Goal: Transaction & Acquisition: Purchase product/service

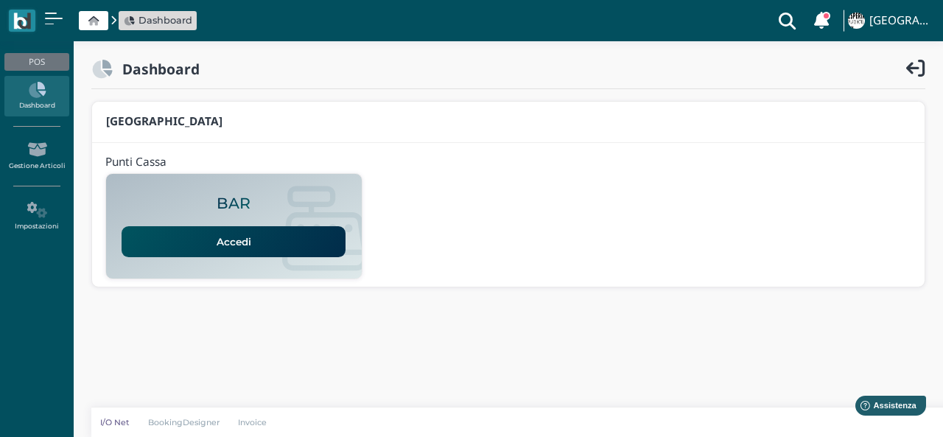
click at [276, 243] on link "Accedi" at bounding box center [234, 241] width 224 height 31
click at [281, 246] on link "Accedi" at bounding box center [234, 241] width 224 height 31
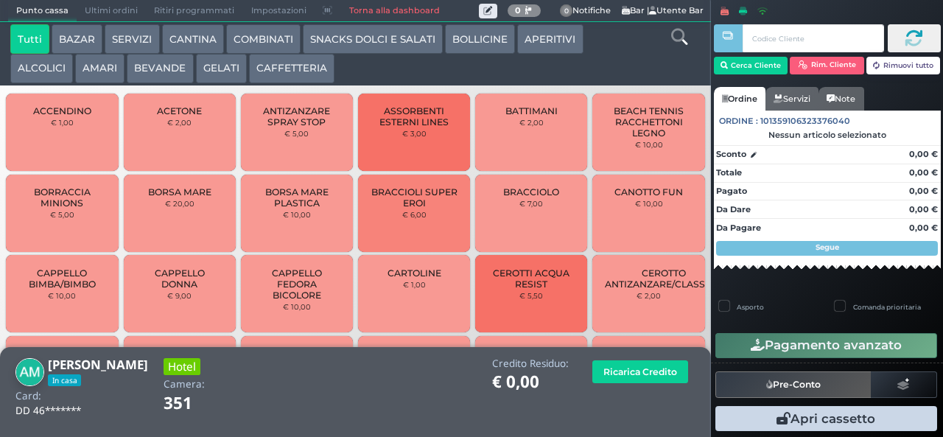
click at [295, 71] on button "CAFFETTERIA" at bounding box center [291, 68] width 85 height 29
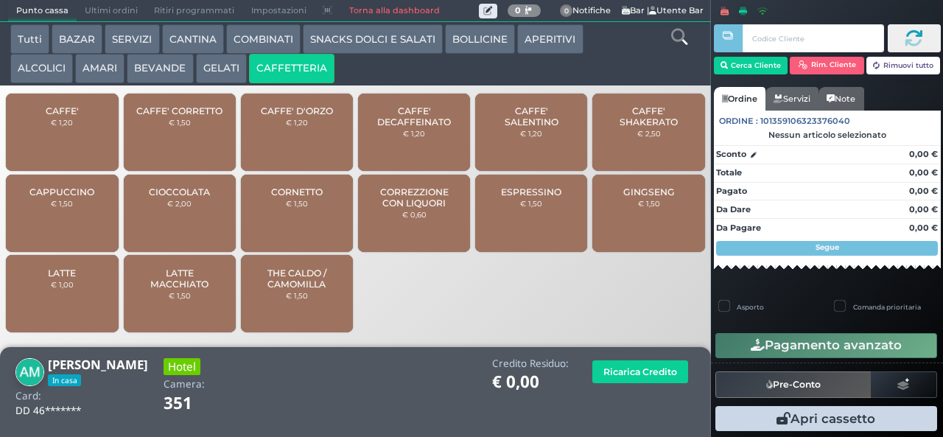
click at [91, 138] on div "CAFFE' € 1,20" at bounding box center [62, 132] width 112 height 77
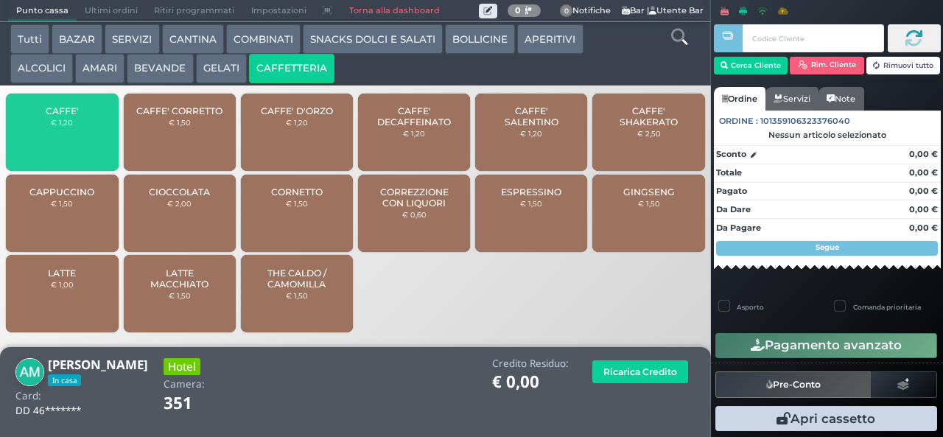
click at [99, 155] on div "CAFFE' € 1,20" at bounding box center [62, 132] width 112 height 77
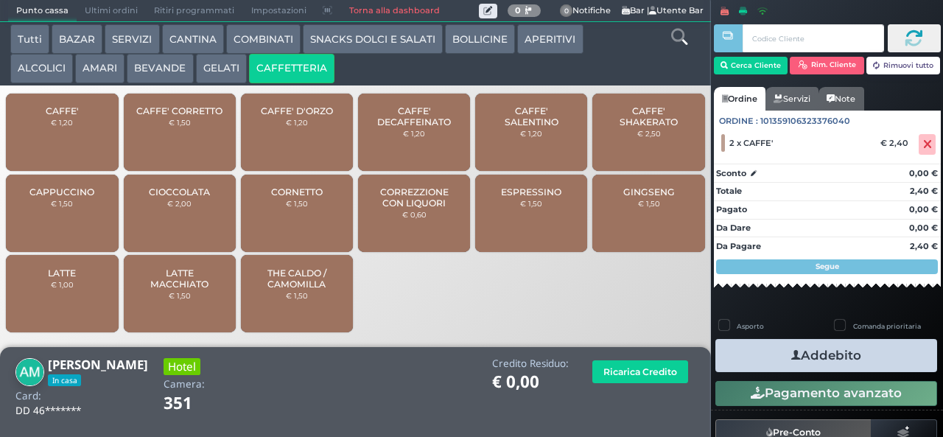
click at [832, 368] on button "Addebito" at bounding box center [826, 355] width 222 height 33
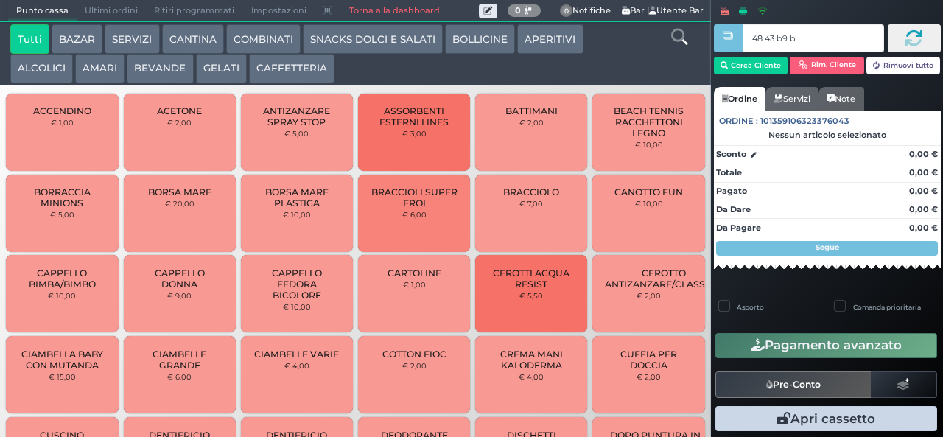
type input "48 43 b9 b9"
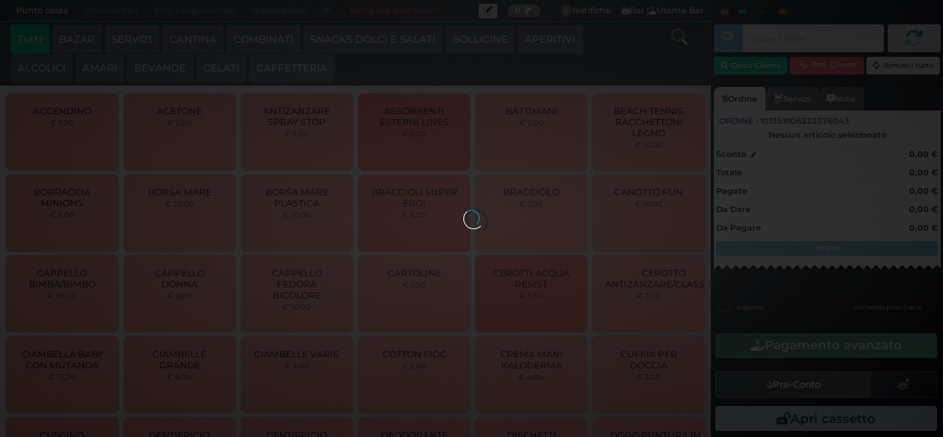
click at [168, 64] on button "BEVANDE" at bounding box center [160, 68] width 66 height 29
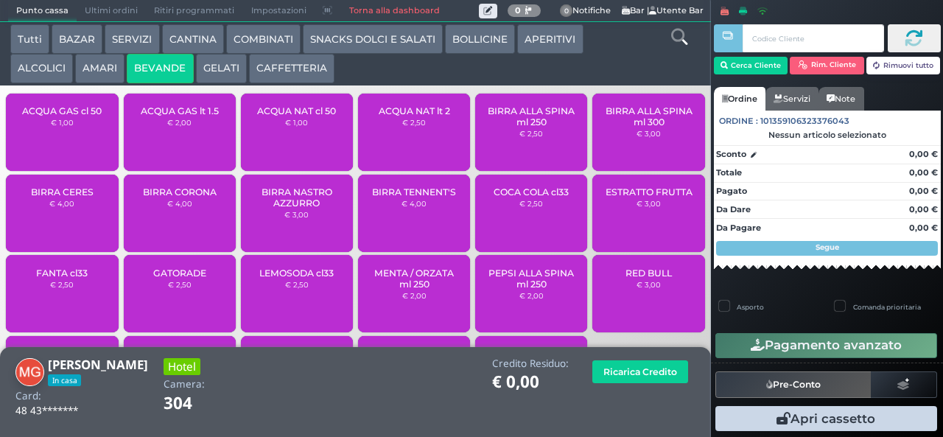
click at [79, 116] on span "ACQUA GAS cl 50" at bounding box center [62, 110] width 80 height 11
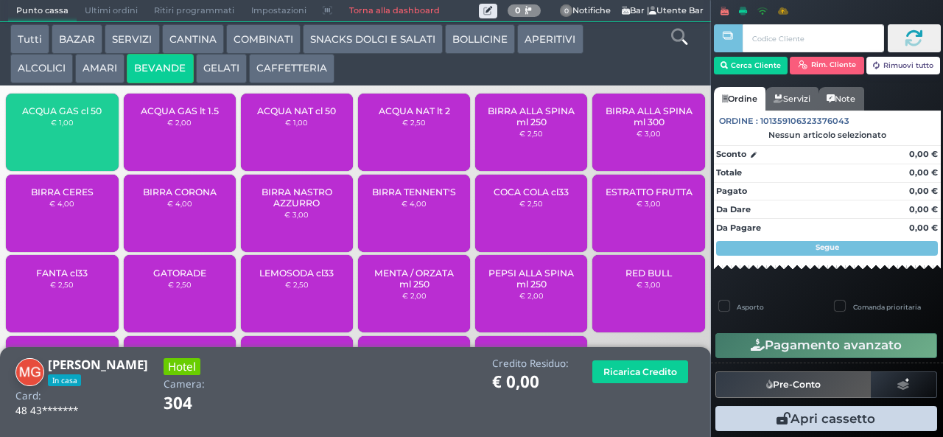
click at [82, 116] on span "ACQUA GAS cl 50" at bounding box center [62, 110] width 80 height 11
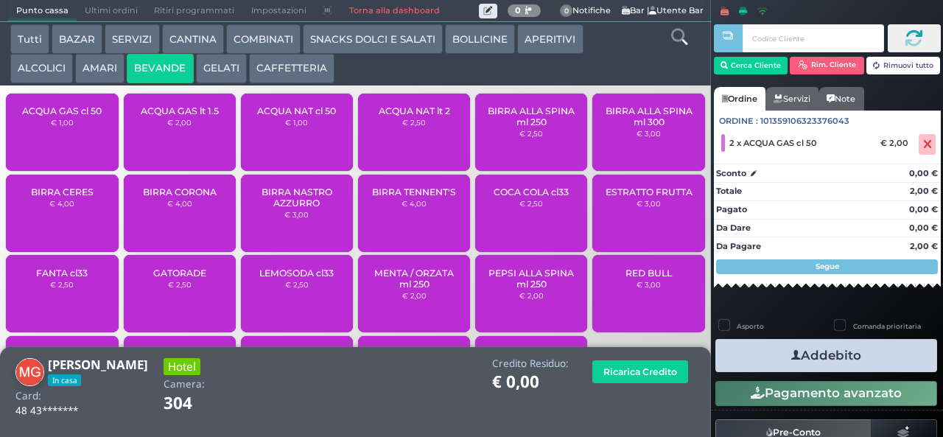
click at [871, 360] on button "Addebito" at bounding box center [826, 355] width 222 height 33
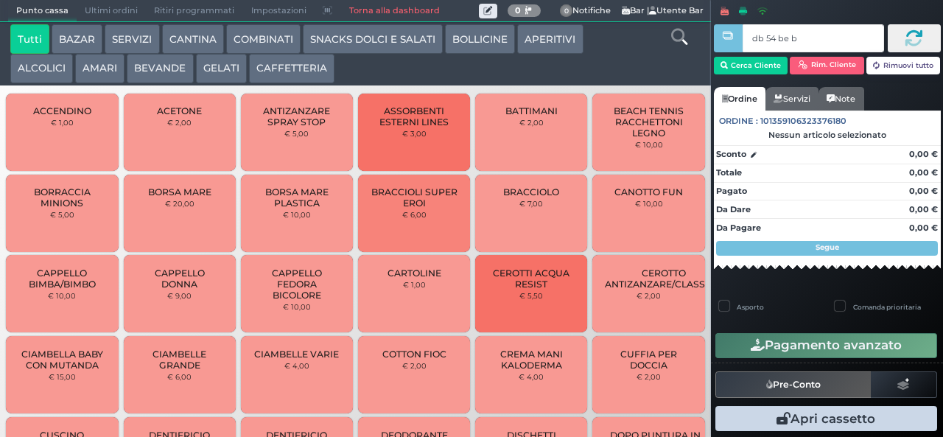
type input "db 54 be b9"
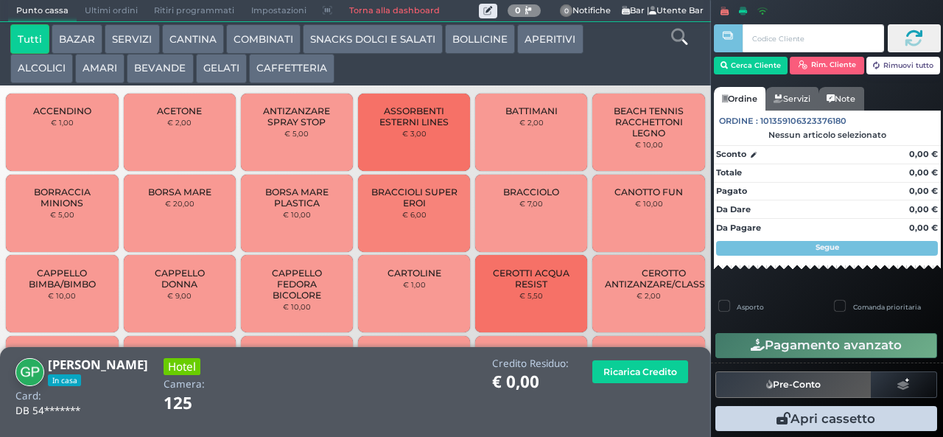
click at [423, 37] on button "SNACKS DOLCI E SALATI" at bounding box center [373, 38] width 140 height 29
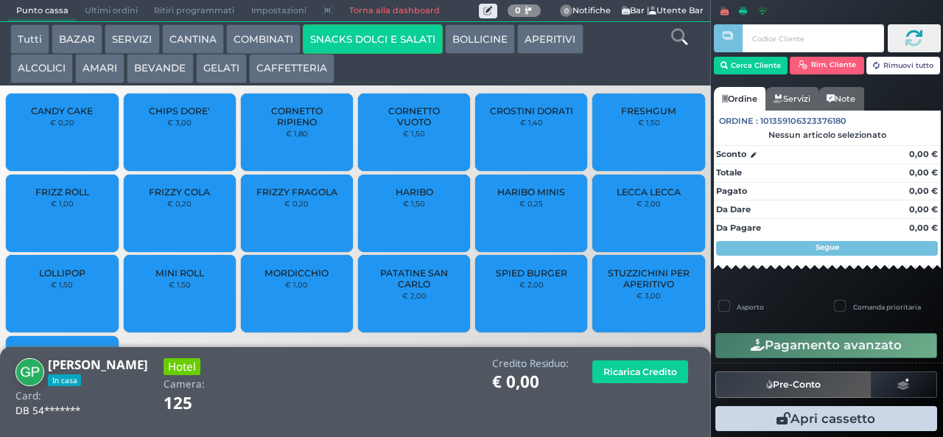
click at [233, 82] on button "GELATI" at bounding box center [221, 68] width 51 height 29
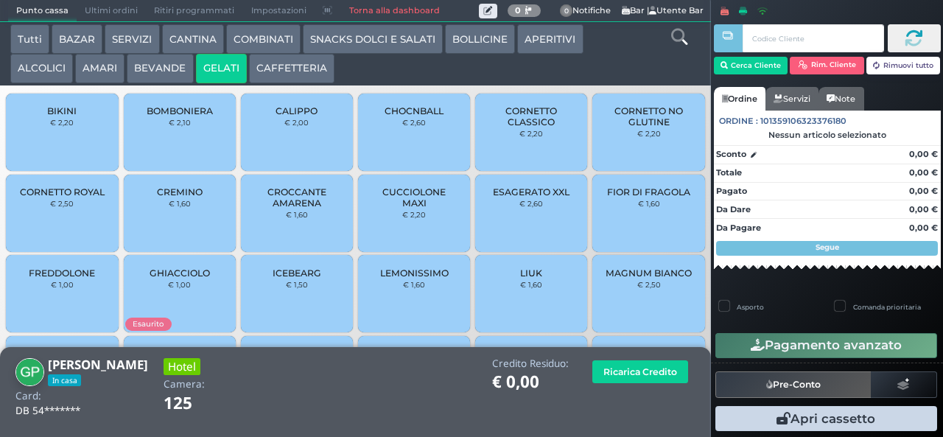
click at [94, 70] on button "AMARI" at bounding box center [99, 68] width 49 height 29
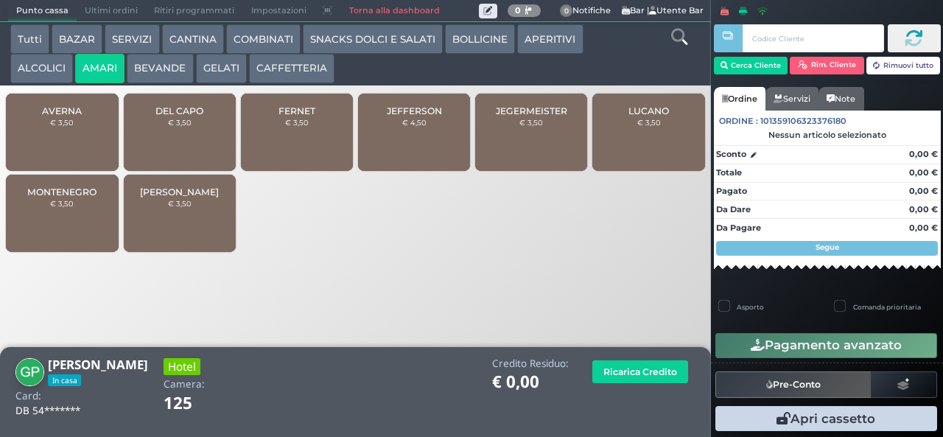
click at [295, 77] on button "CAFFETTERIA" at bounding box center [291, 68] width 85 height 29
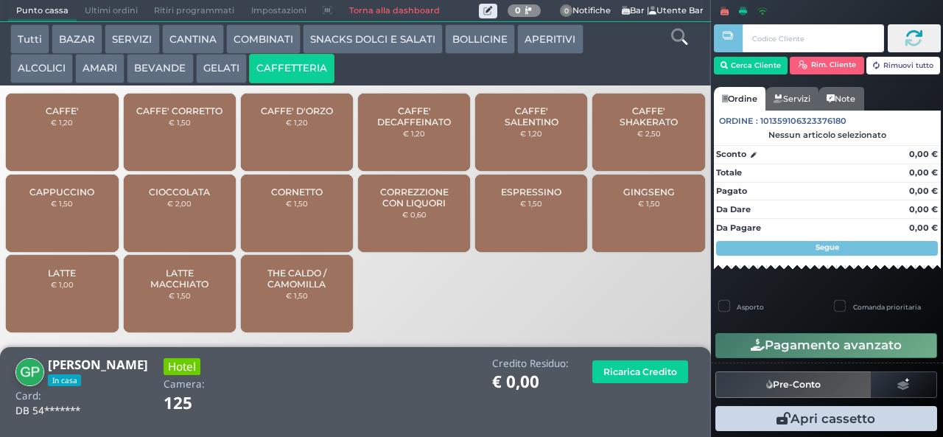
click at [76, 145] on div "CAFFE' € 1,20" at bounding box center [62, 132] width 112 height 77
click at [71, 144] on div "CAFFE' € 1,20" at bounding box center [62, 132] width 112 height 77
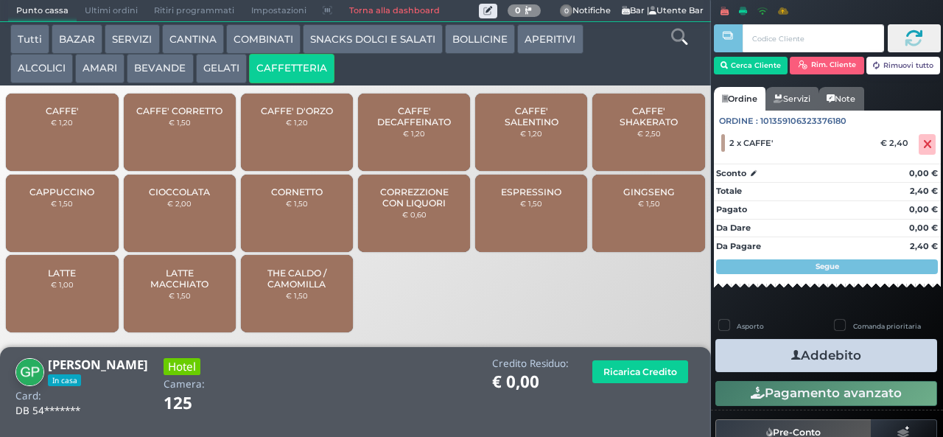
click at [844, 364] on button "Addebito" at bounding box center [826, 355] width 222 height 33
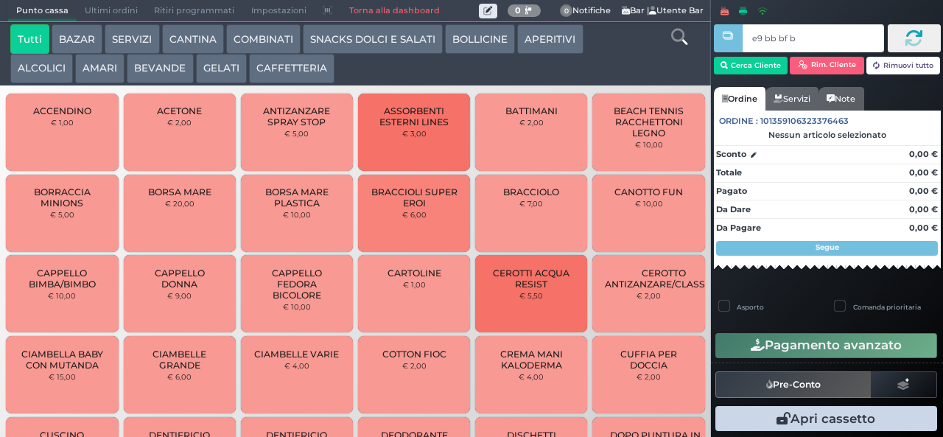
type input "e9 bb bf b9"
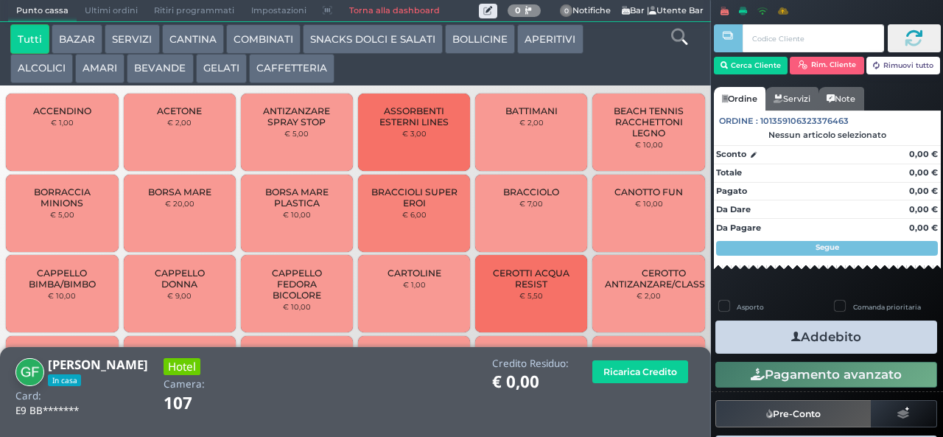
click at [305, 71] on button "CAFFETTERIA" at bounding box center [291, 68] width 85 height 29
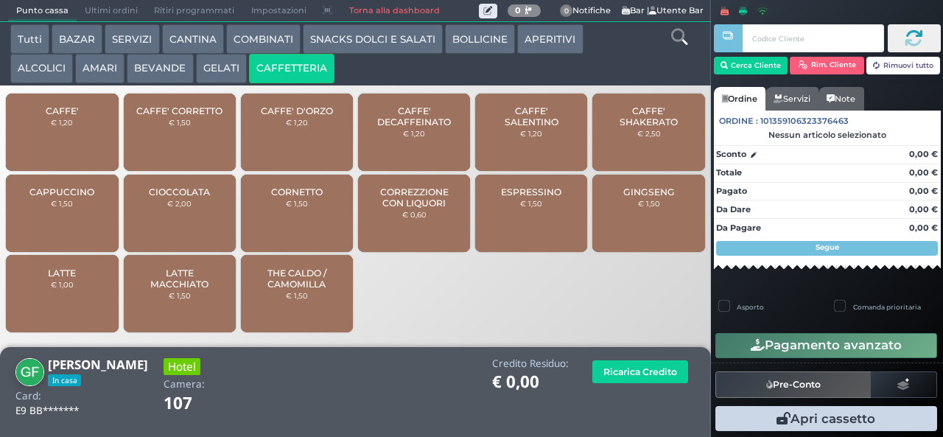
click at [74, 147] on div "CAFFE' € 1,20" at bounding box center [62, 132] width 112 height 77
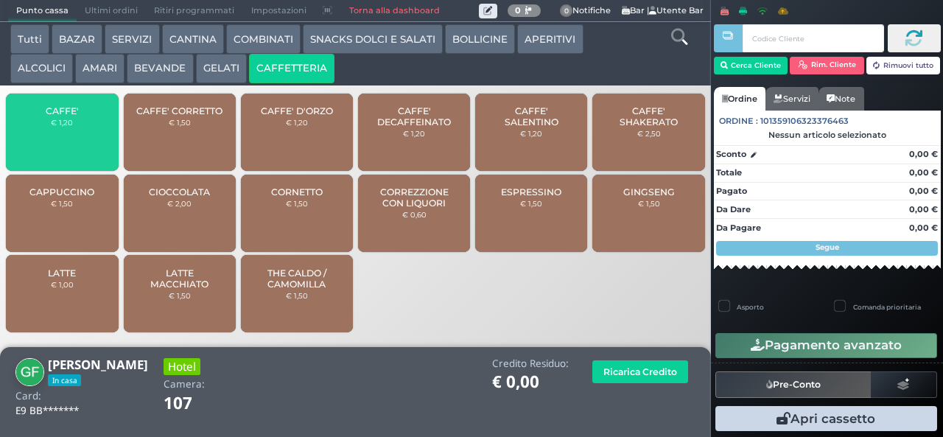
click at [71, 116] on span "CAFFE'" at bounding box center [62, 110] width 33 height 11
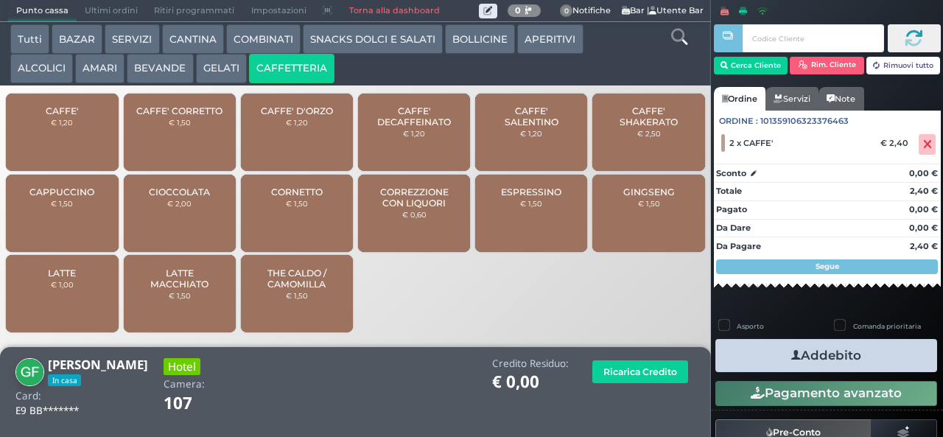
click at [841, 359] on button "Addebito" at bounding box center [826, 355] width 222 height 33
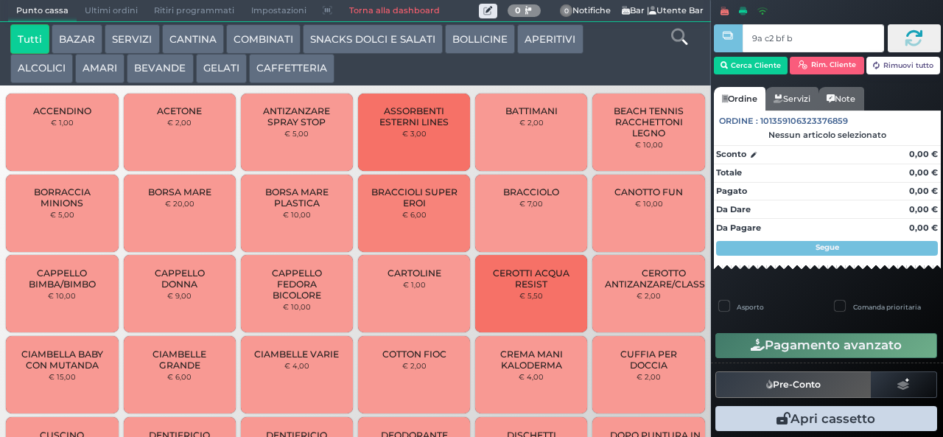
type input "9a c2 bf b9"
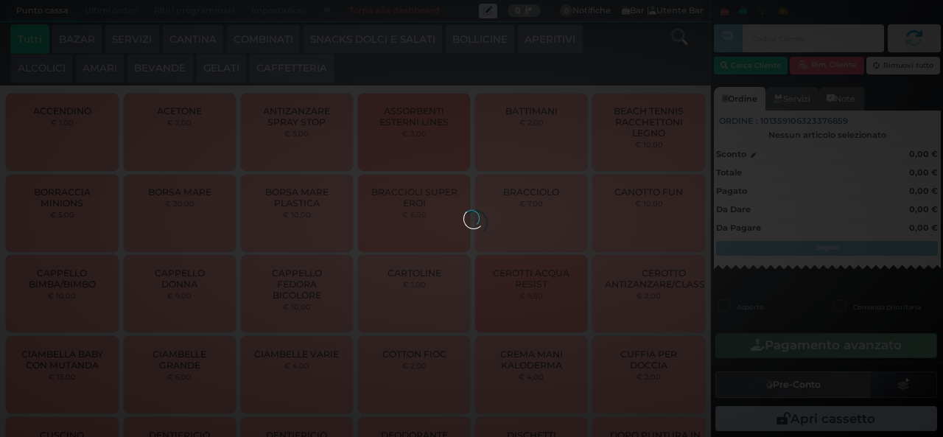
click at [289, 73] on button "CAFFETTERIA" at bounding box center [291, 68] width 85 height 29
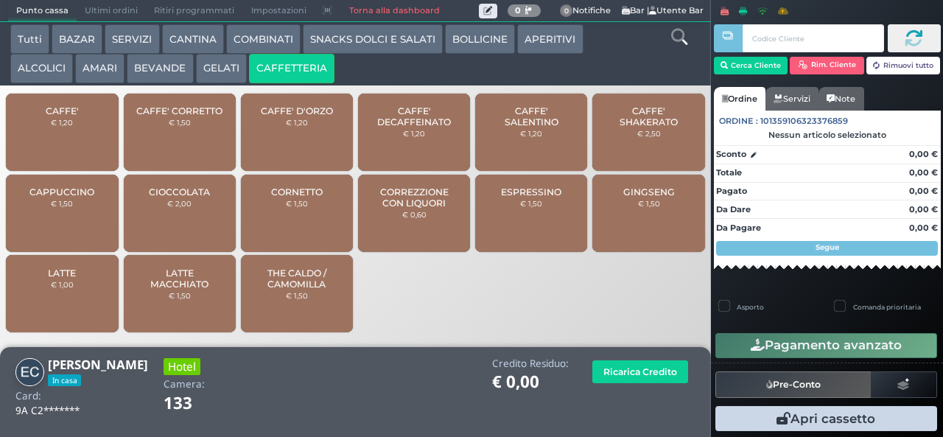
click at [69, 116] on span "CAFFE'" at bounding box center [62, 110] width 33 height 11
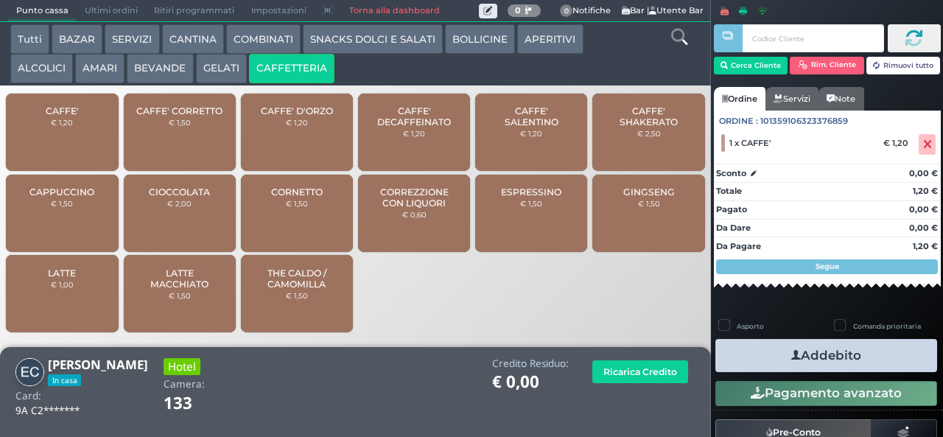
click at [836, 358] on button "Addebito" at bounding box center [826, 355] width 222 height 33
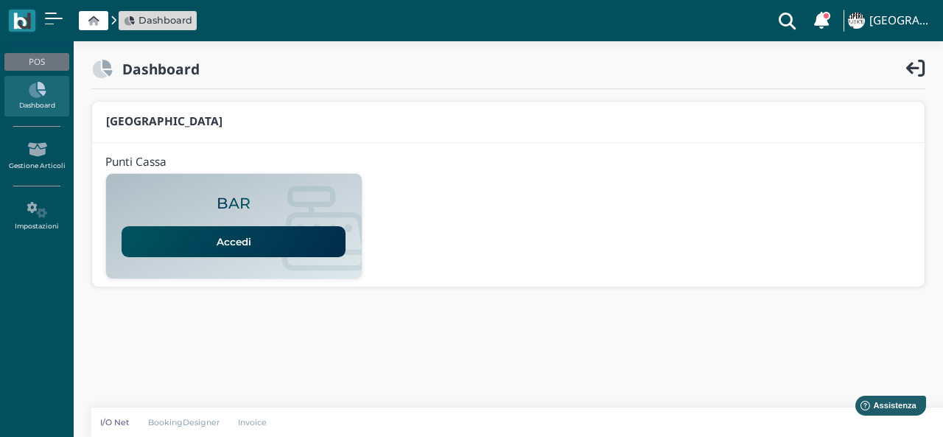
click at [313, 239] on link "Accedi" at bounding box center [234, 241] width 224 height 31
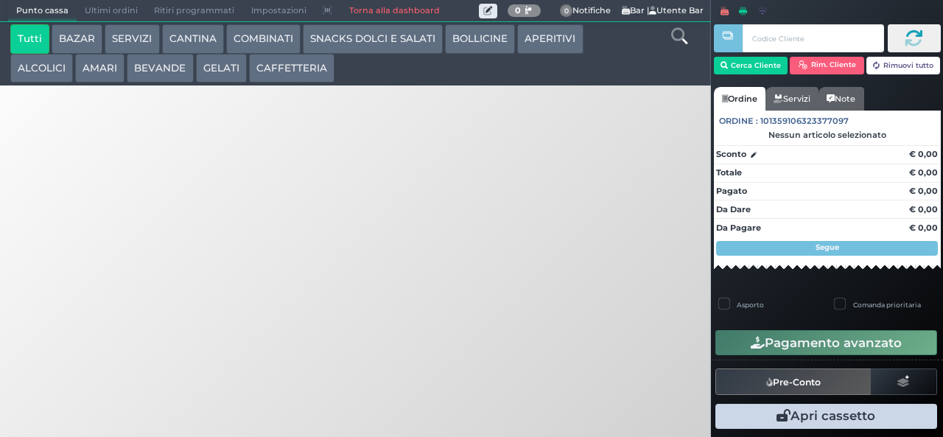
click at [307, 68] on button "CAFFETTERIA" at bounding box center [291, 68] width 85 height 29
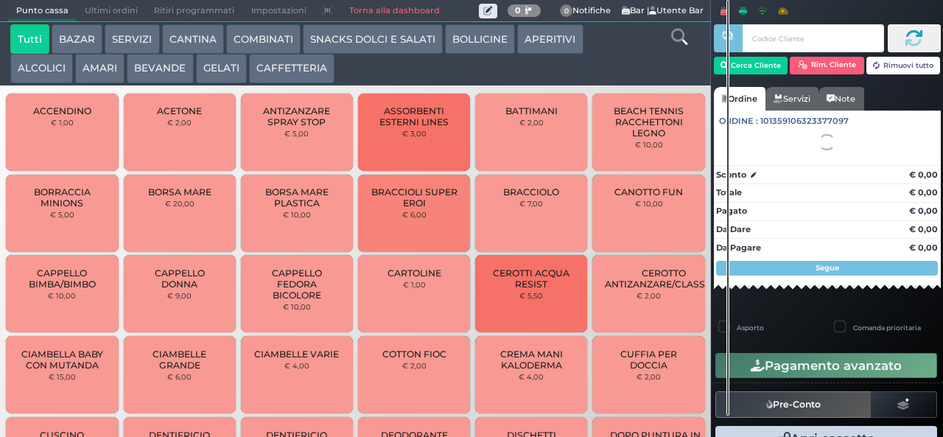
click at [295, 69] on button "CAFFETTERIA" at bounding box center [291, 68] width 85 height 29
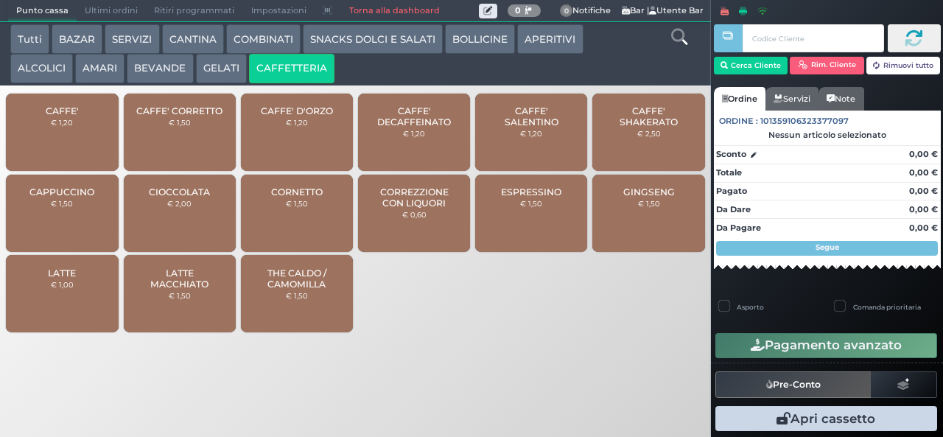
click at [65, 225] on div "CAPPUCCINO € 1,50" at bounding box center [62, 213] width 112 height 77
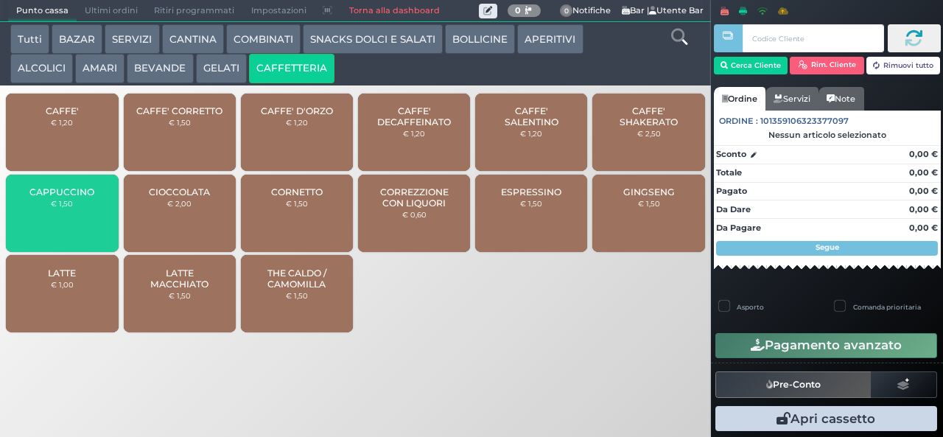
click at [72, 223] on div "CAPPUCCINO € 1,50" at bounding box center [62, 213] width 112 height 77
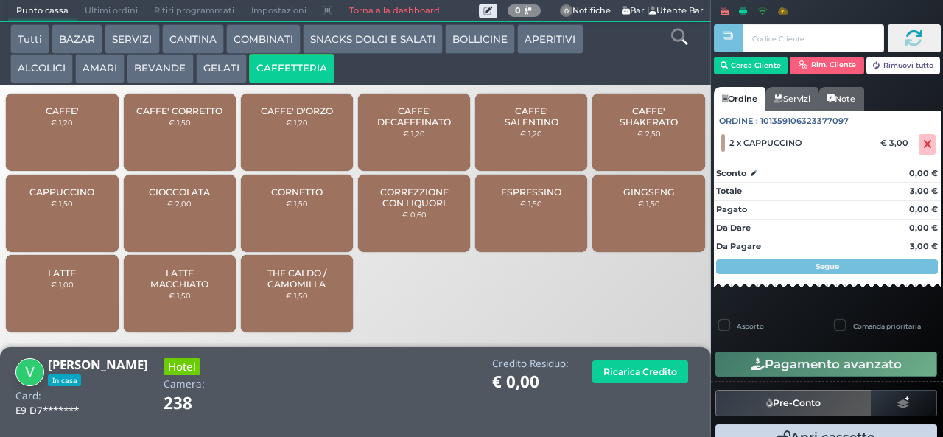
click at [887, 361] on button "Pagamento avanzato" at bounding box center [826, 363] width 222 height 25
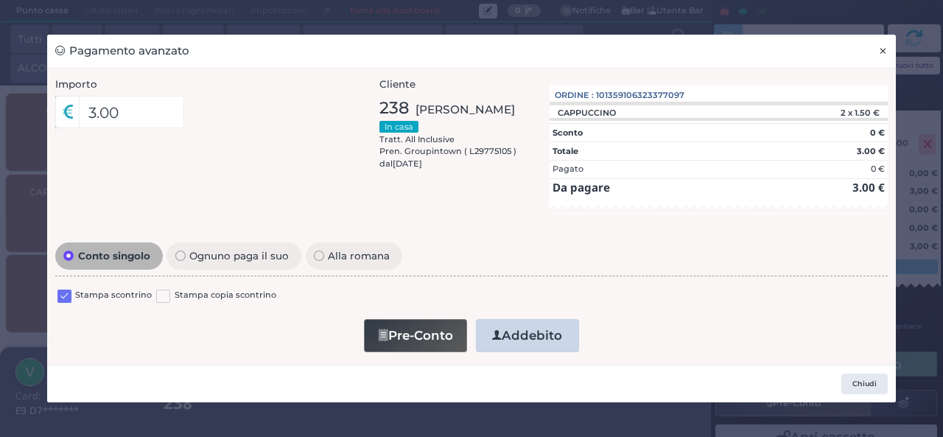
click at [882, 48] on span "×" at bounding box center [883, 51] width 10 height 16
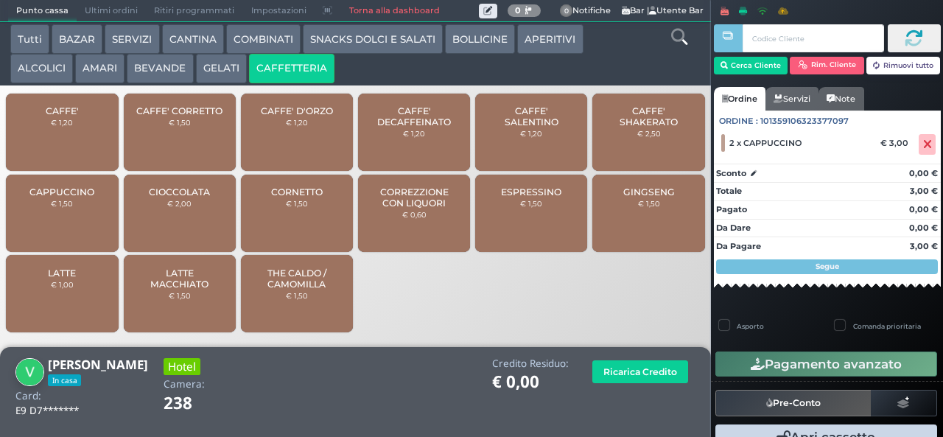
click at [867, 364] on button "Pagamento avanzato" at bounding box center [826, 363] width 222 height 25
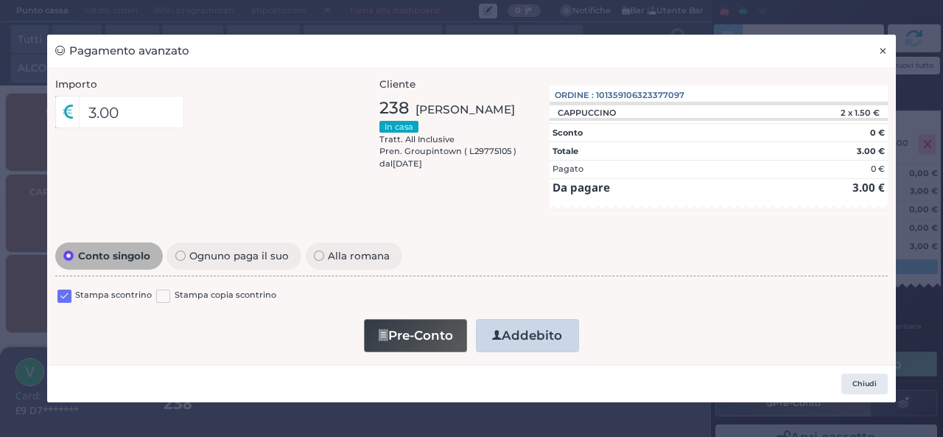
click at [882, 54] on span "×" at bounding box center [883, 51] width 10 height 16
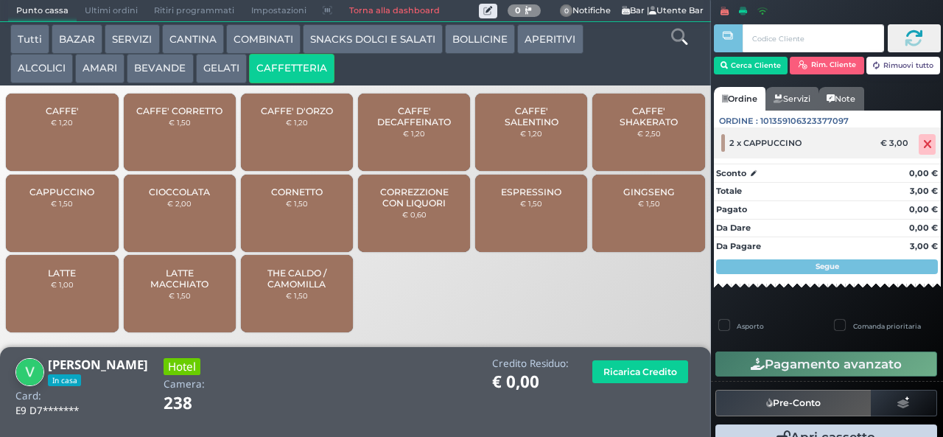
click at [923, 144] on icon at bounding box center [927, 144] width 9 height 1
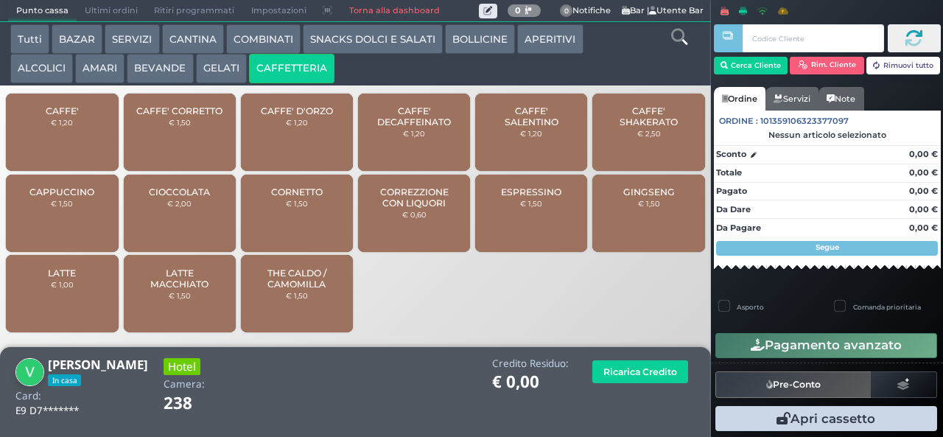
click at [79, 197] on span "CAPPUCCINO" at bounding box center [61, 191] width 65 height 11
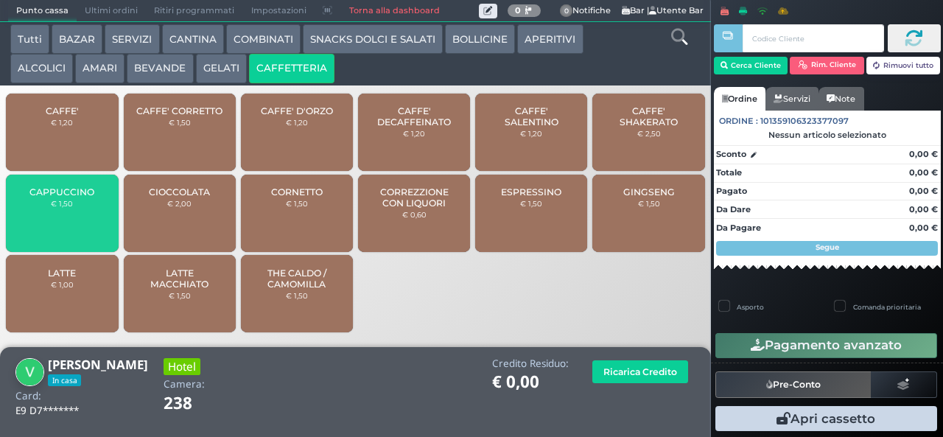
click at [78, 197] on span "CAPPUCCINO" at bounding box center [61, 191] width 65 height 11
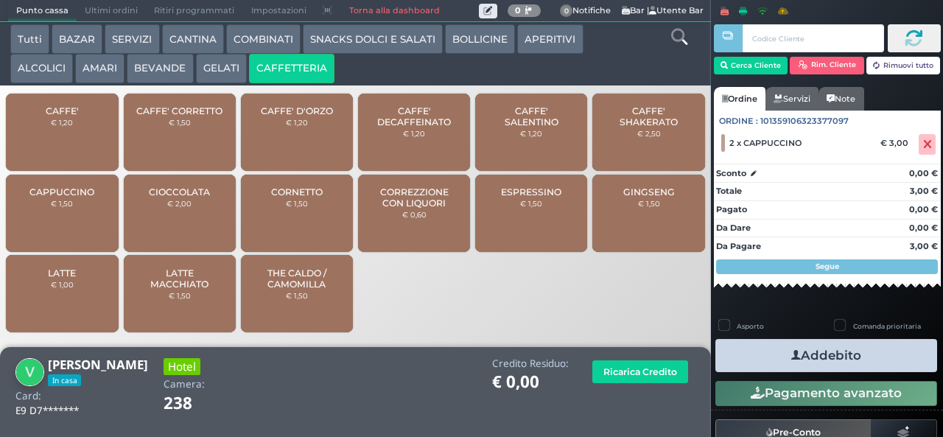
click at [869, 351] on button "Addebito" at bounding box center [826, 355] width 222 height 33
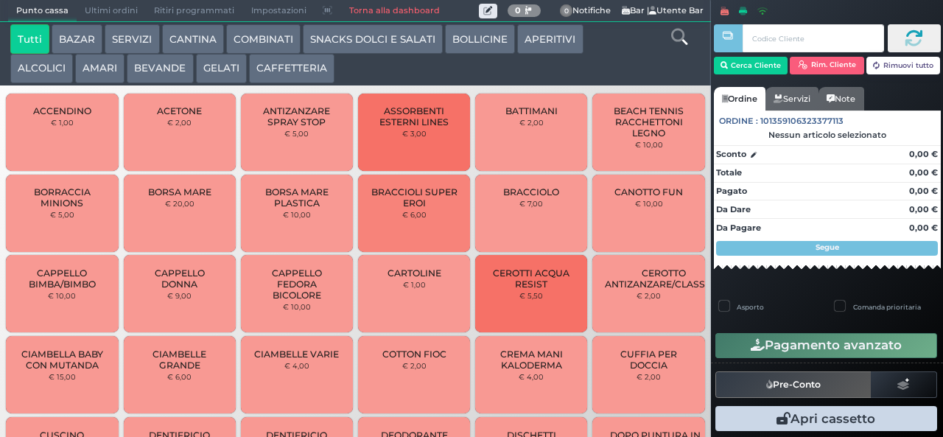
click at [174, 70] on button "BEVANDE" at bounding box center [160, 68] width 66 height 29
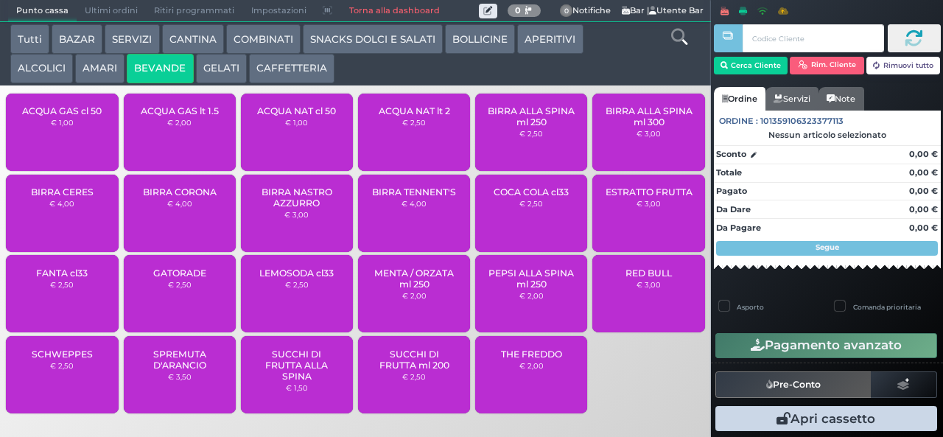
click at [237, 68] on button "GELATI" at bounding box center [221, 68] width 51 height 29
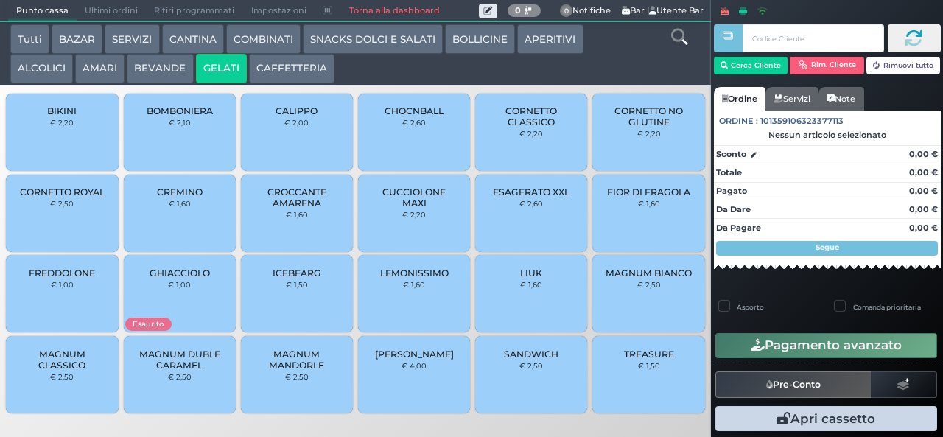
click at [330, 75] on button "CAFFETTERIA" at bounding box center [291, 68] width 85 height 29
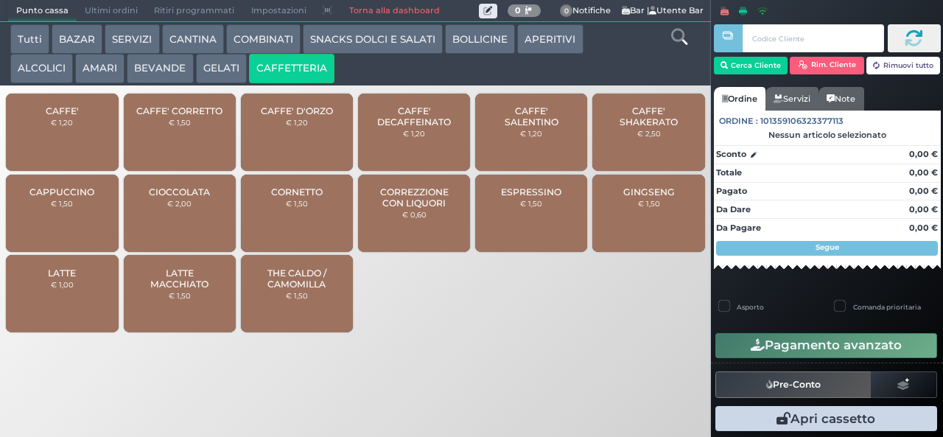
click at [71, 116] on span "CAFFE'" at bounding box center [62, 110] width 33 height 11
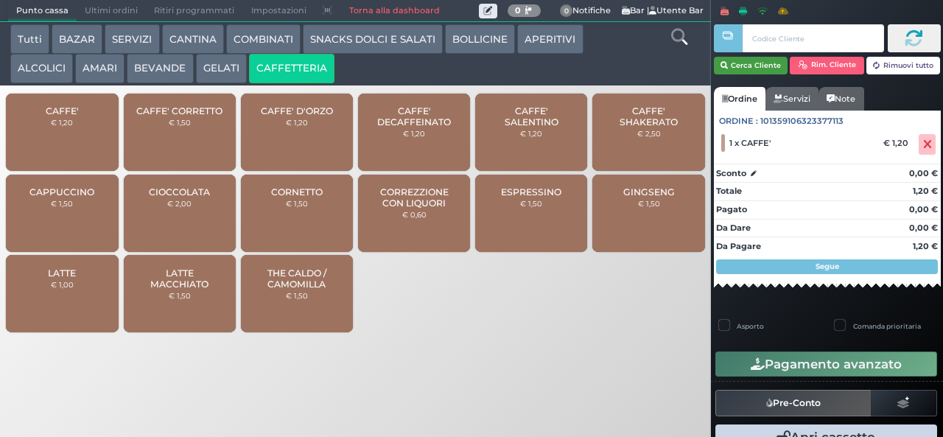
click at [751, 63] on button "Cerca Cliente" at bounding box center [751, 66] width 74 height 18
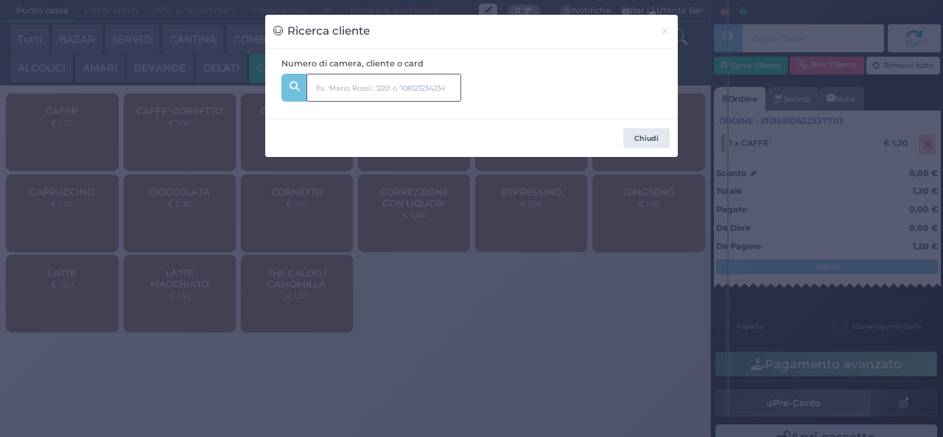
click at [373, 93] on input "text" at bounding box center [383, 88] width 155 height 28
type input "308"
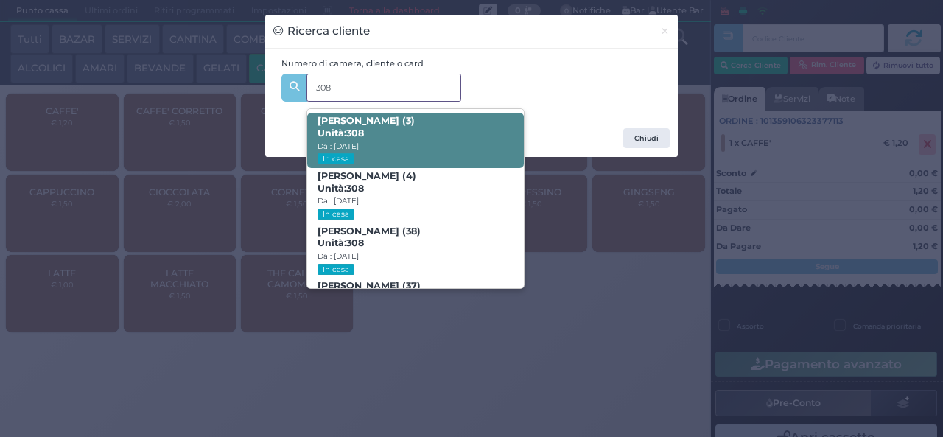
click at [469, 126] on span "[PERSON_NAME] (3) Unità: 308 Dal: [DATE] In casa" at bounding box center [415, 140] width 216 height 55
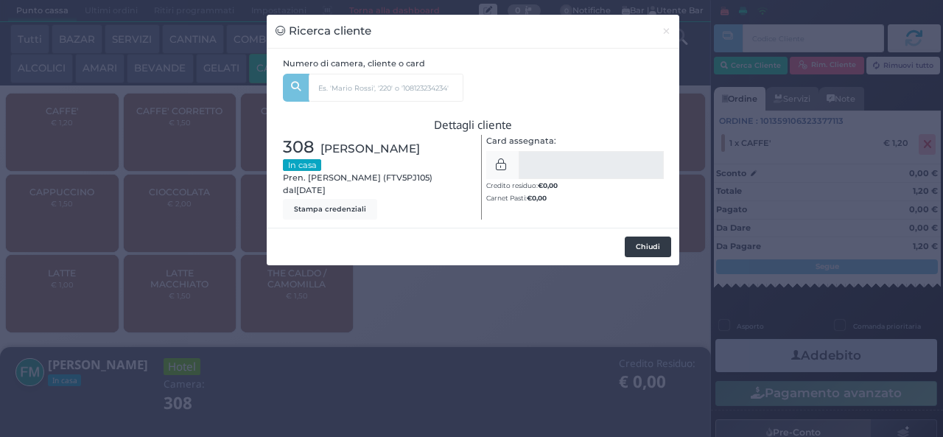
click at [653, 249] on button "Chiudi" at bounding box center [648, 246] width 46 height 21
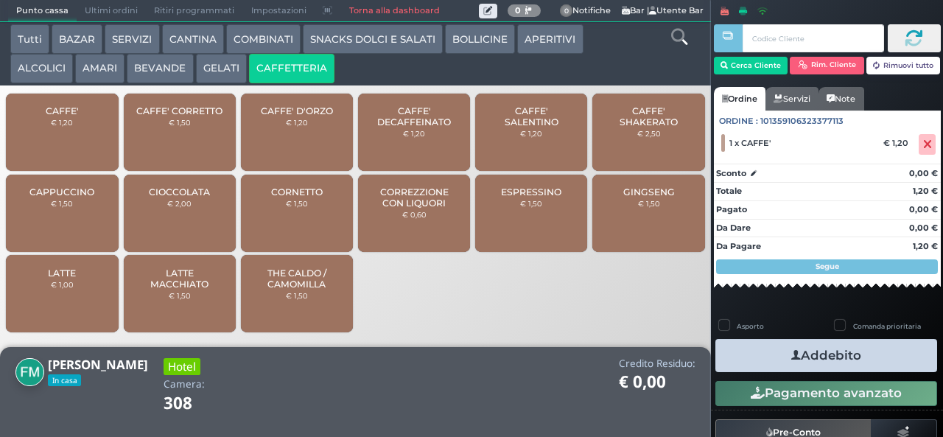
click at [835, 362] on button "Addebito" at bounding box center [826, 355] width 222 height 33
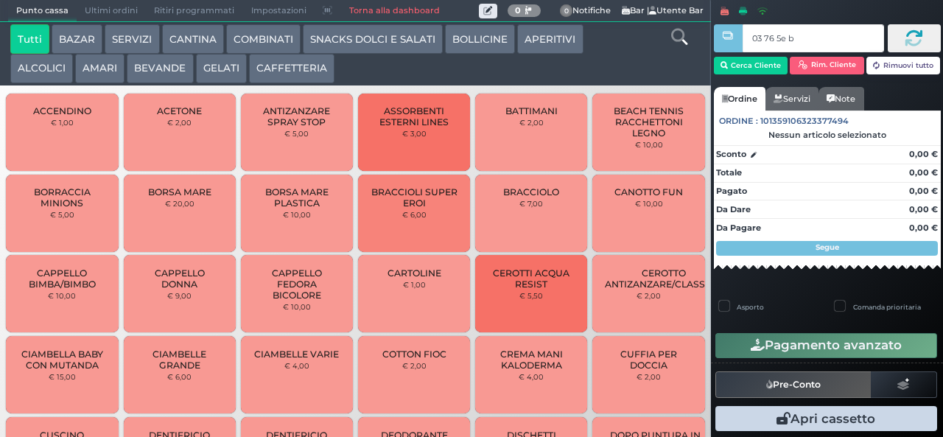
type input "03 76 5e bb"
click at [308, 74] on button "CAFFETTERIA" at bounding box center [291, 68] width 85 height 29
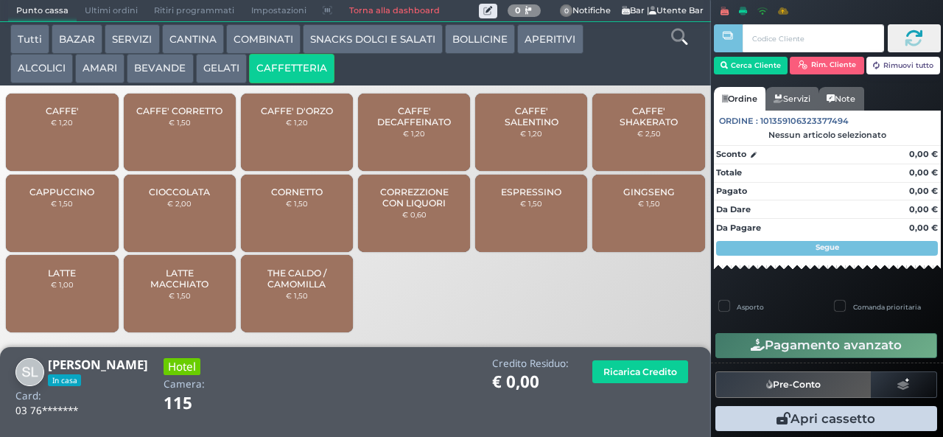
click at [94, 149] on div "CAFFE' € 1,20" at bounding box center [62, 132] width 112 height 77
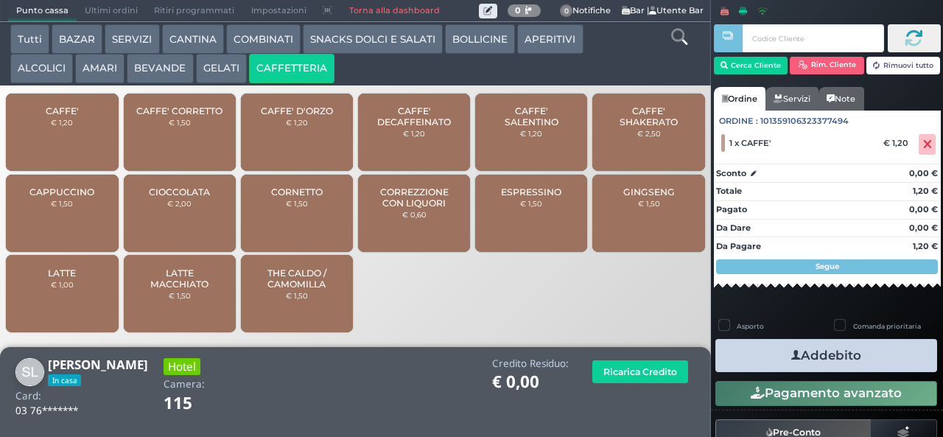
click at [870, 359] on button "Addebito" at bounding box center [826, 355] width 222 height 33
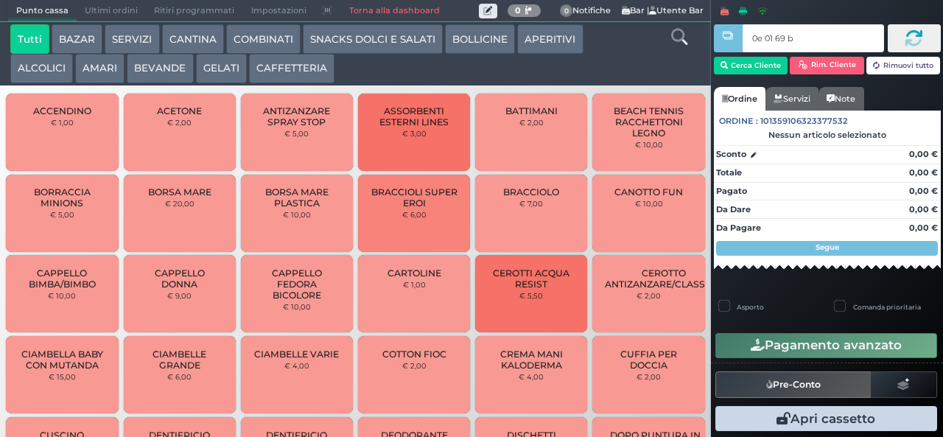
type input "0e 01 69 b9"
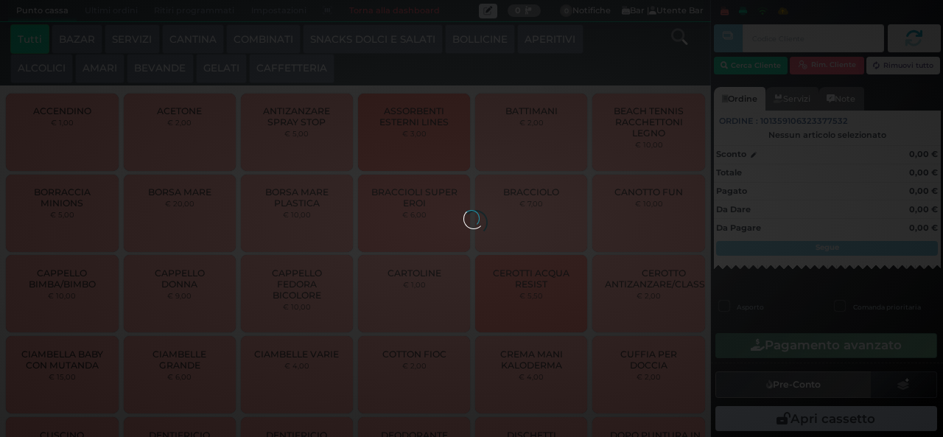
click at [290, 82] on button "CAFFETTERIA" at bounding box center [291, 68] width 85 height 29
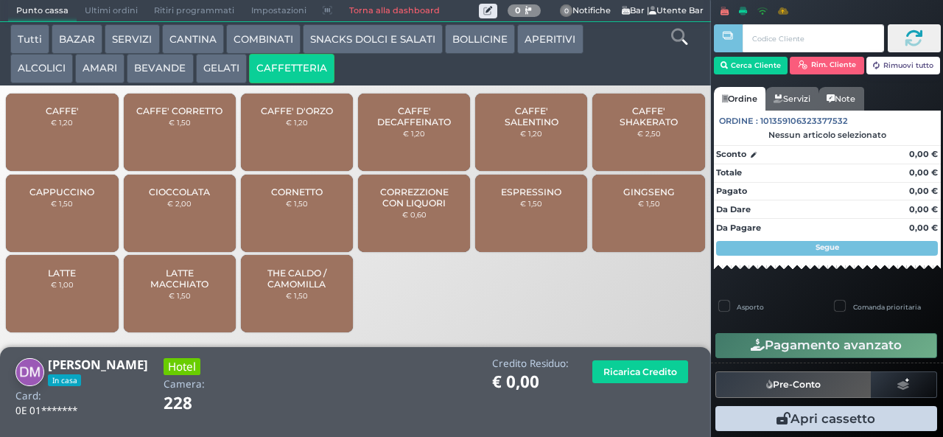
click at [55, 116] on span "CAFFE'" at bounding box center [62, 110] width 33 height 11
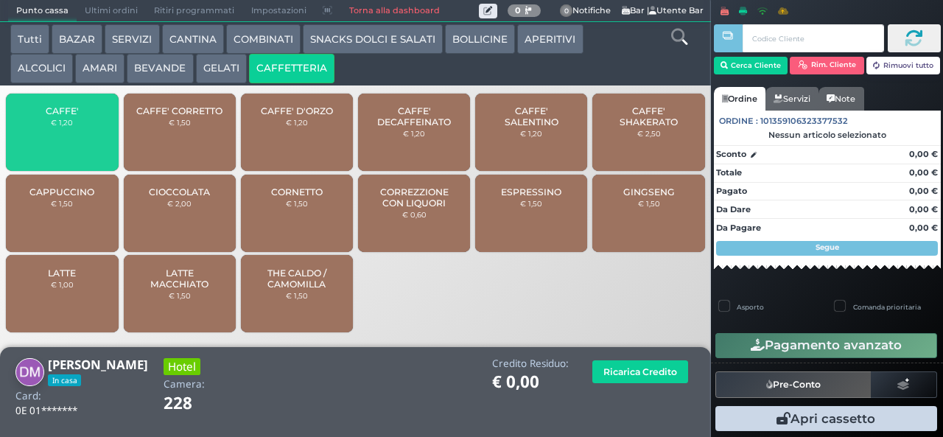
click at [60, 116] on span "CAFFE'" at bounding box center [62, 110] width 33 height 11
click at [55, 127] on small "€ 1,20" at bounding box center [62, 122] width 22 height 9
click at [56, 146] on div "CAFFE' € 1,20" at bounding box center [62, 132] width 112 height 77
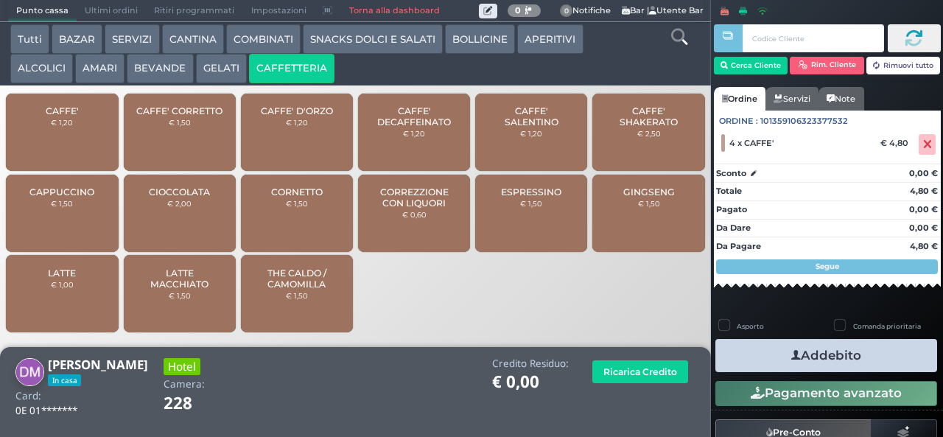
click at [810, 361] on button "Addebito" at bounding box center [826, 355] width 222 height 33
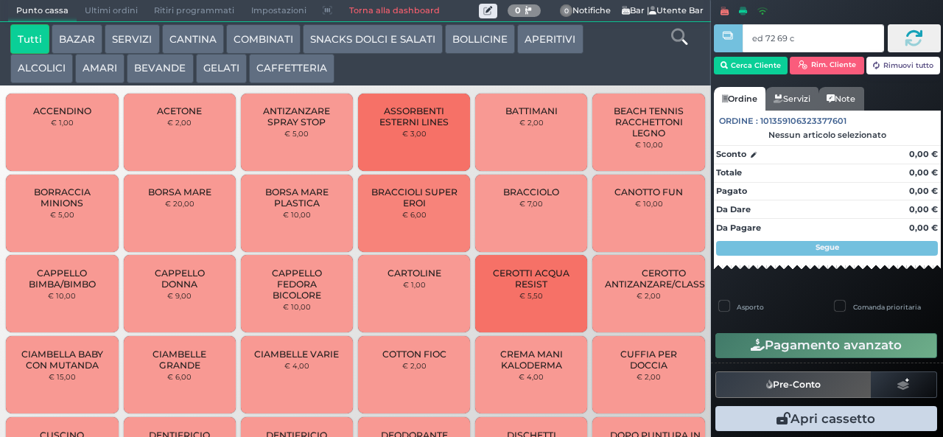
type input "ed 72 69 c3"
click at [310, 63] on button "CAFFETTERIA" at bounding box center [291, 68] width 85 height 29
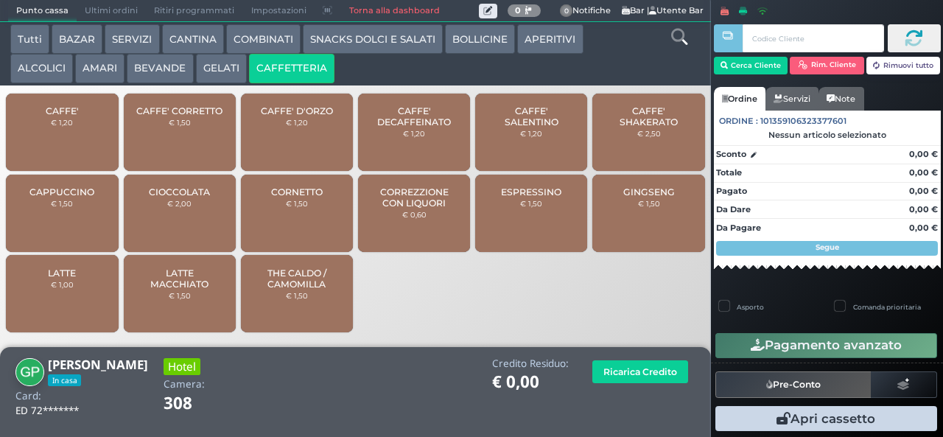
click at [81, 147] on div "CAFFE' € 1,20" at bounding box center [62, 132] width 112 height 77
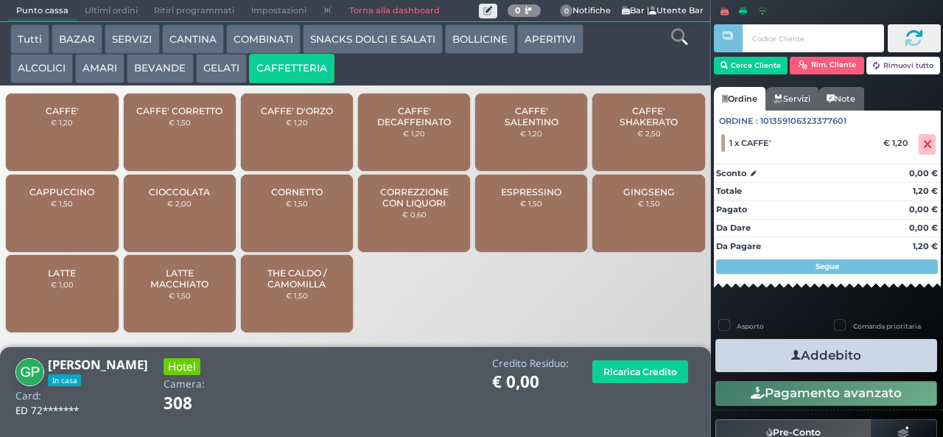
click at [845, 342] on button "Addebito" at bounding box center [826, 355] width 222 height 33
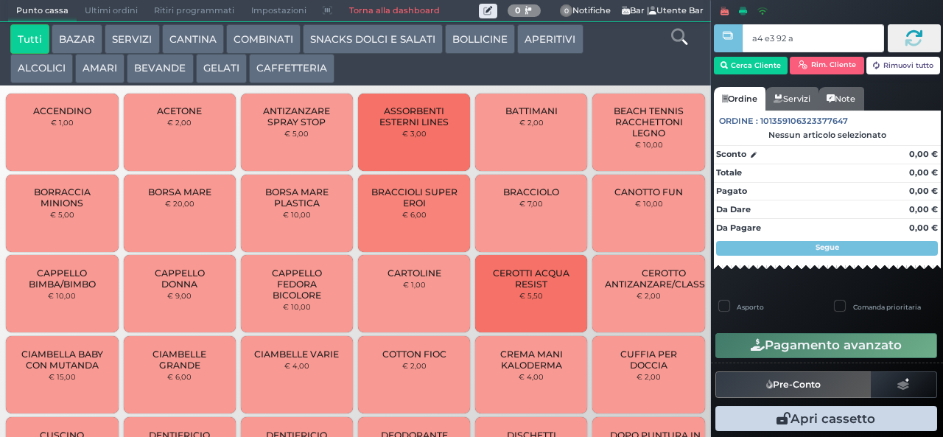
type input "a4 e3 92 af"
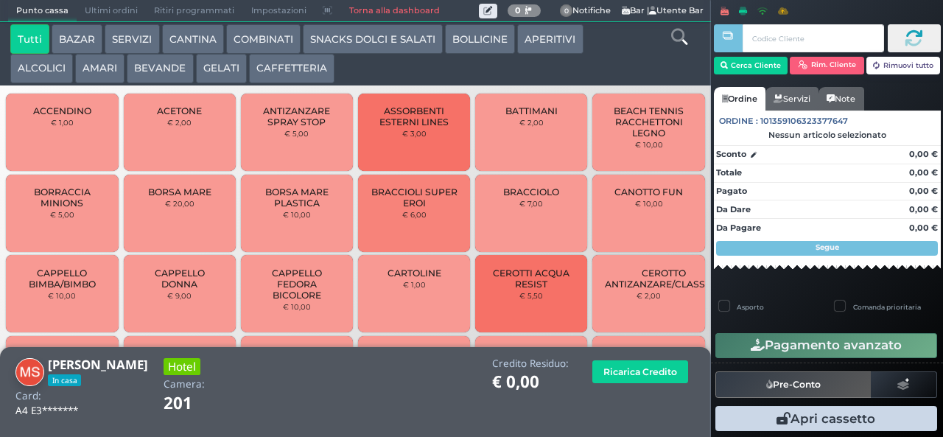
click at [285, 79] on button "CAFFETTERIA" at bounding box center [291, 68] width 85 height 29
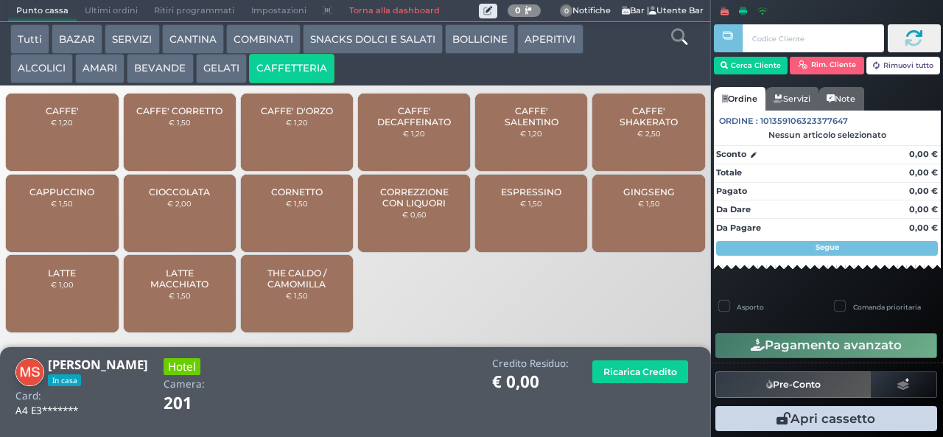
click at [77, 138] on div "CAFFE' € 1,20" at bounding box center [62, 132] width 112 height 77
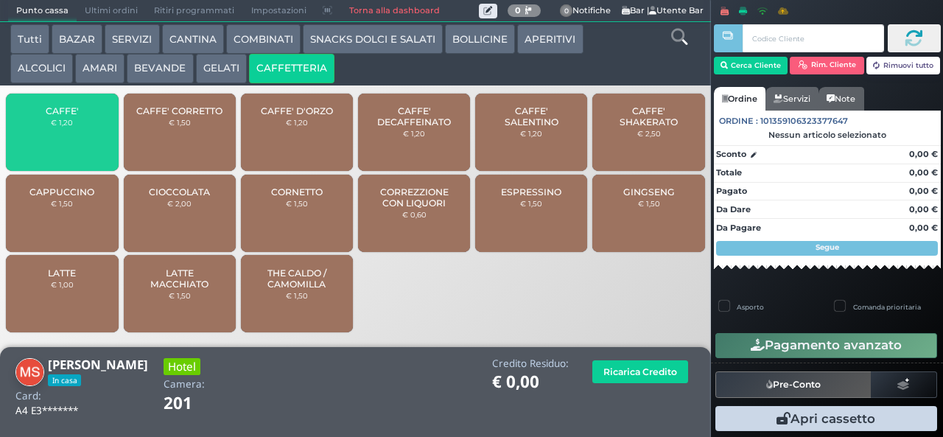
click at [69, 116] on span "CAFFE'" at bounding box center [62, 110] width 33 height 11
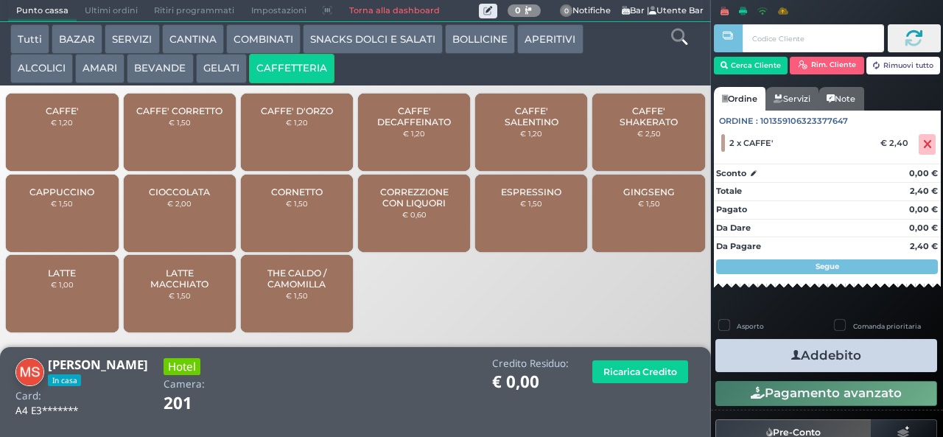
click at [840, 356] on button "Addebito" at bounding box center [826, 355] width 222 height 33
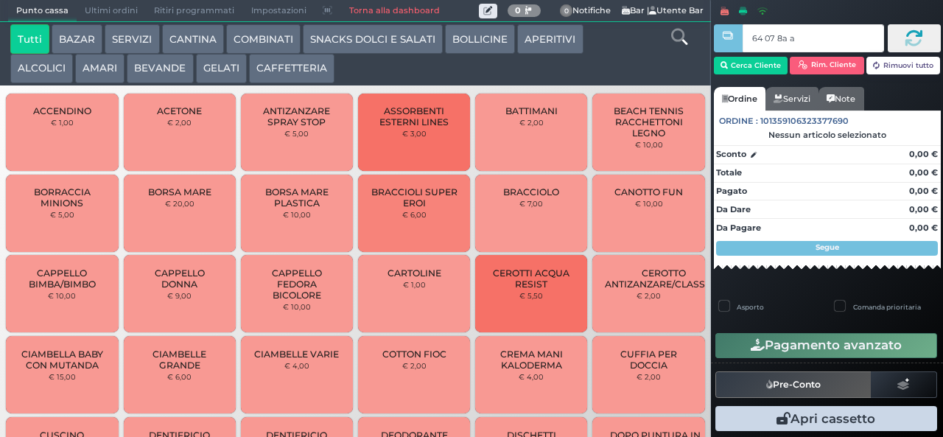
type input "64 07 8a af"
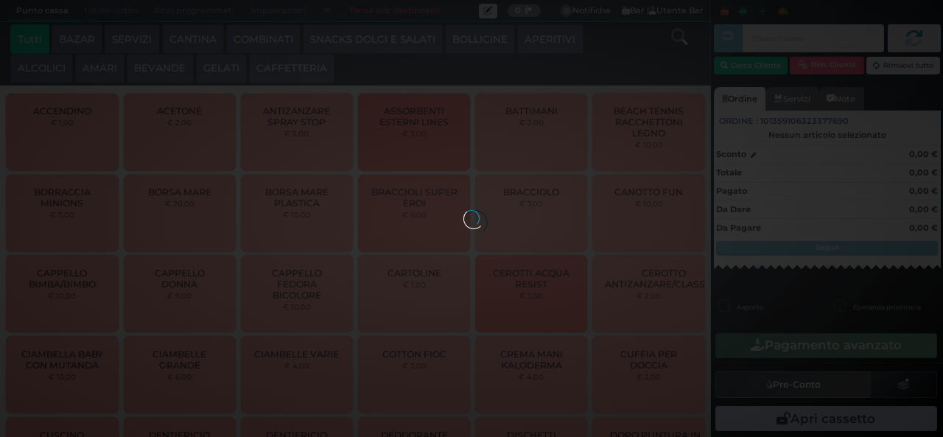
click at [171, 69] on button "BEVANDE" at bounding box center [160, 68] width 66 height 29
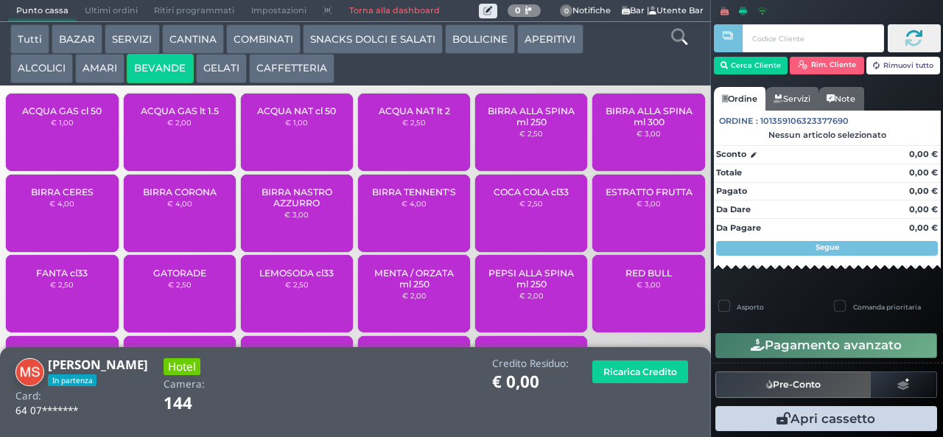
click at [290, 162] on div "ACQUA NAT cl 50 € 1,00" at bounding box center [297, 132] width 112 height 77
click at [300, 152] on div "ACQUA NAT cl 50 € 1,00" at bounding box center [297, 132] width 112 height 77
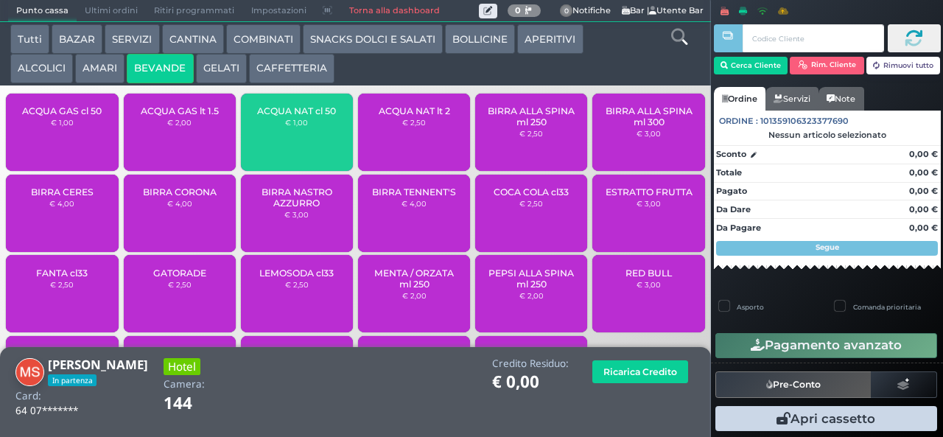
click at [295, 155] on div "ACQUA NAT cl 50 € 1,00" at bounding box center [297, 132] width 112 height 77
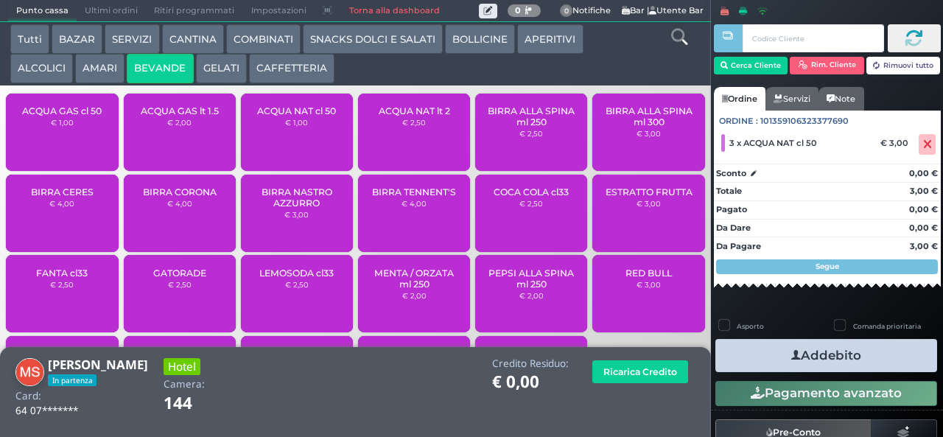
click at [832, 361] on button "Addebito" at bounding box center [826, 355] width 222 height 33
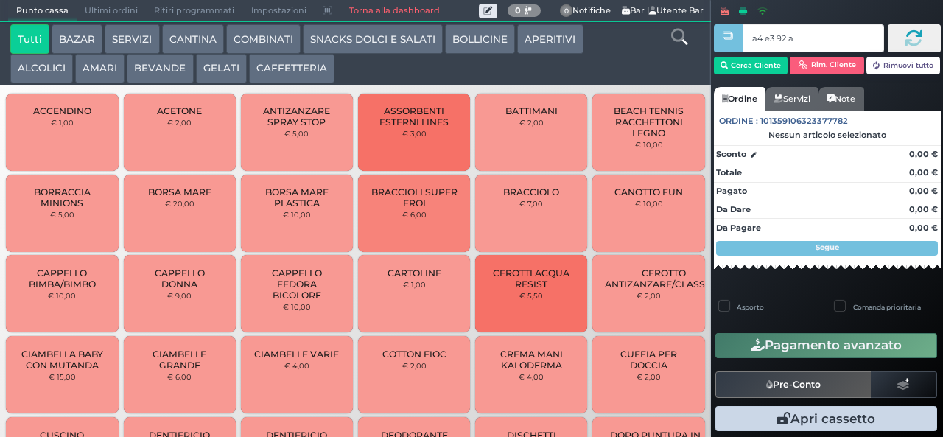
type input "a4 e3 92 af"
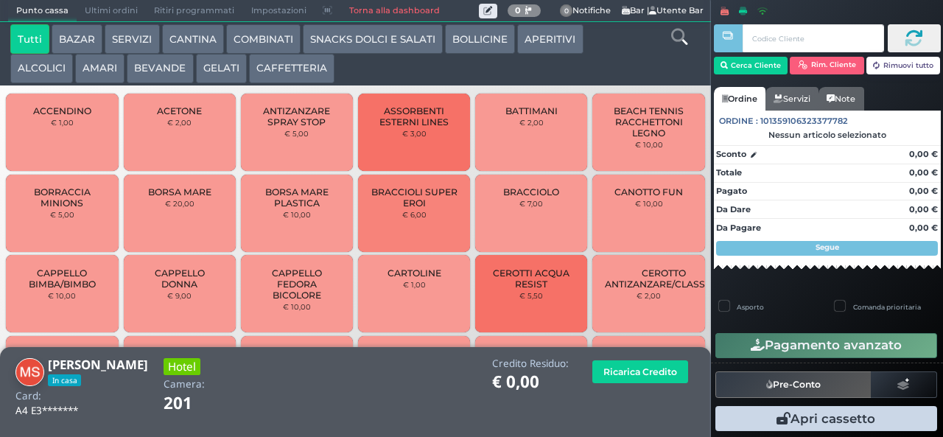
click at [306, 82] on button "CAFFETTERIA" at bounding box center [291, 68] width 85 height 29
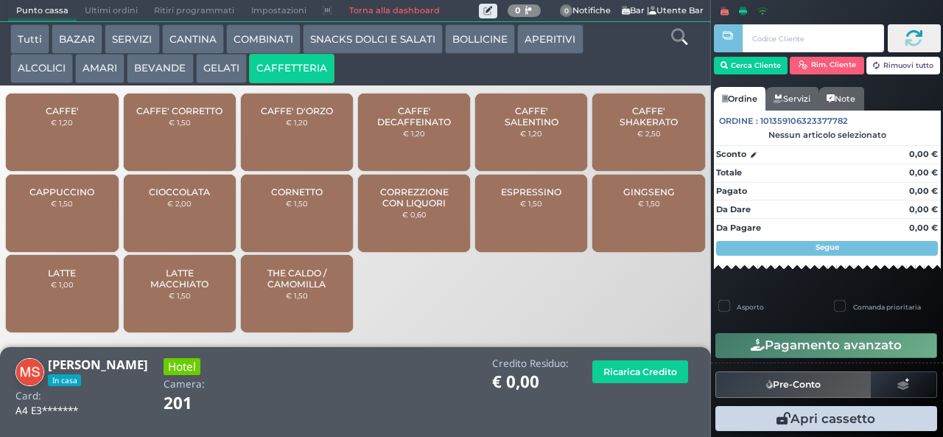
click at [77, 116] on span "CAFFE'" at bounding box center [62, 110] width 33 height 11
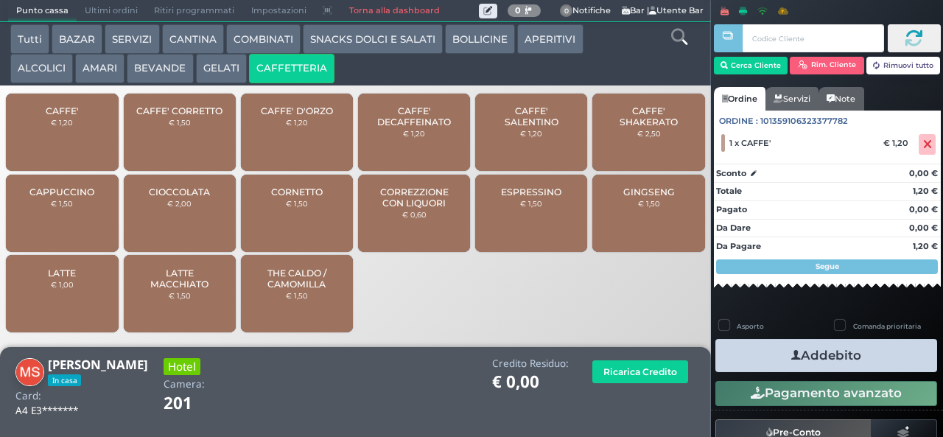
click at [819, 362] on button "Addebito" at bounding box center [826, 355] width 222 height 33
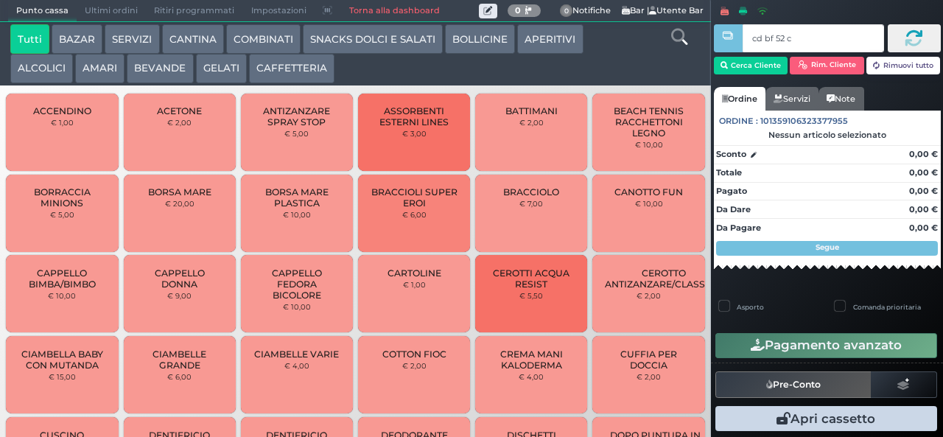
type input "cd bf 52 c3"
click at [289, 66] on button "CAFFETTERIA" at bounding box center [291, 68] width 85 height 29
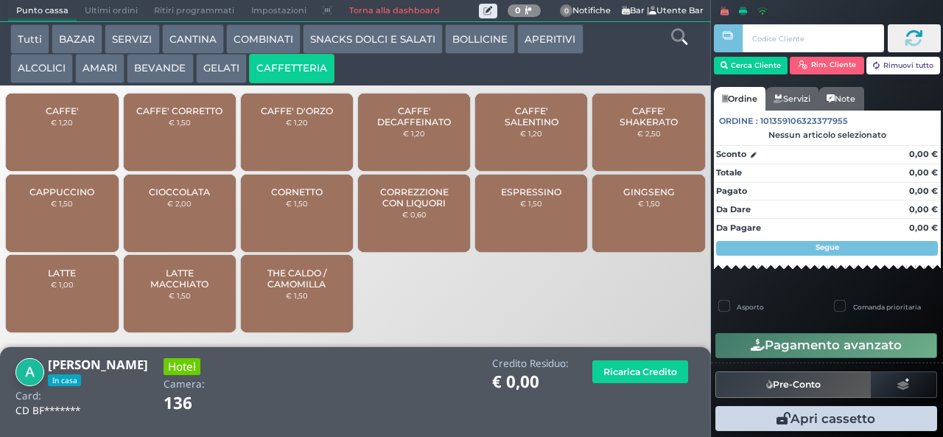
click at [46, 116] on span "CAFFE'" at bounding box center [62, 110] width 33 height 11
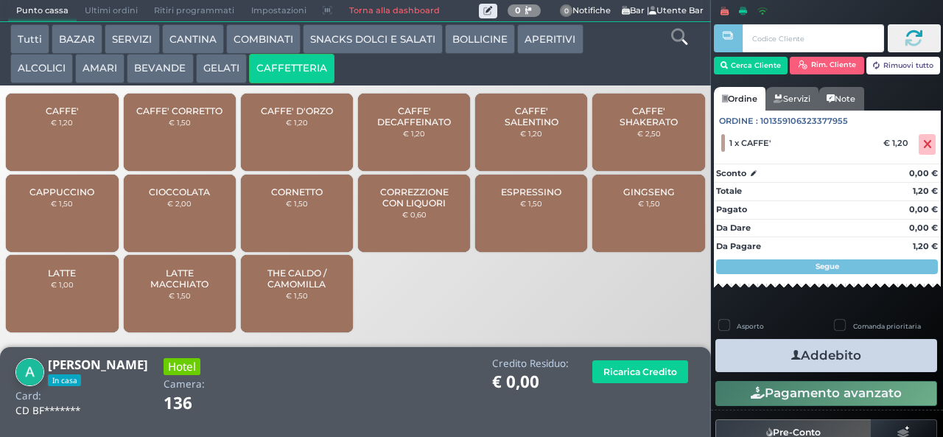
click at [821, 366] on button "Addebito" at bounding box center [826, 355] width 222 height 33
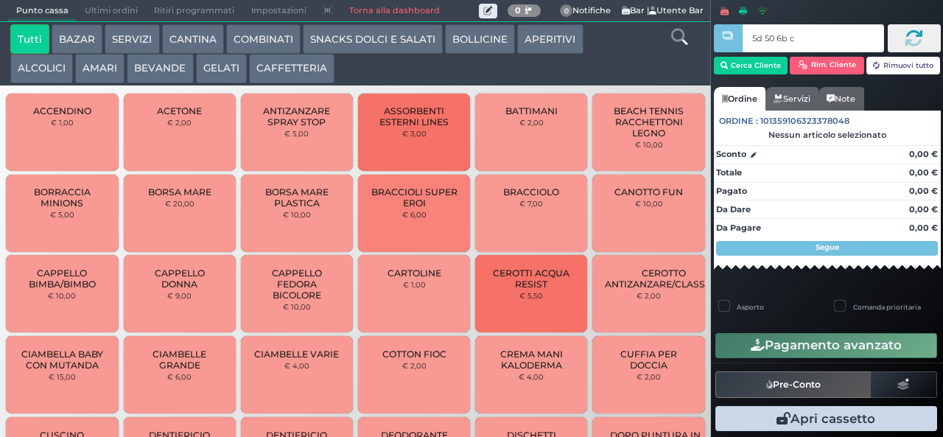
type input "5d 50 6b c3"
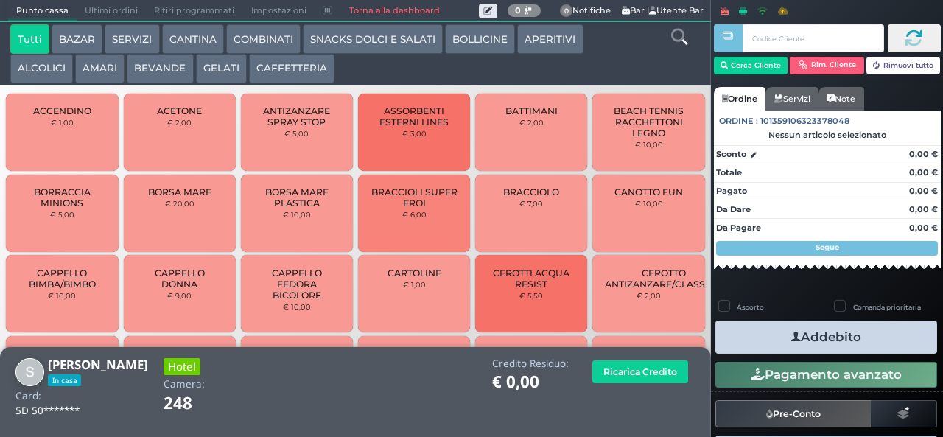
click at [88, 76] on button "AMARI" at bounding box center [99, 68] width 49 height 29
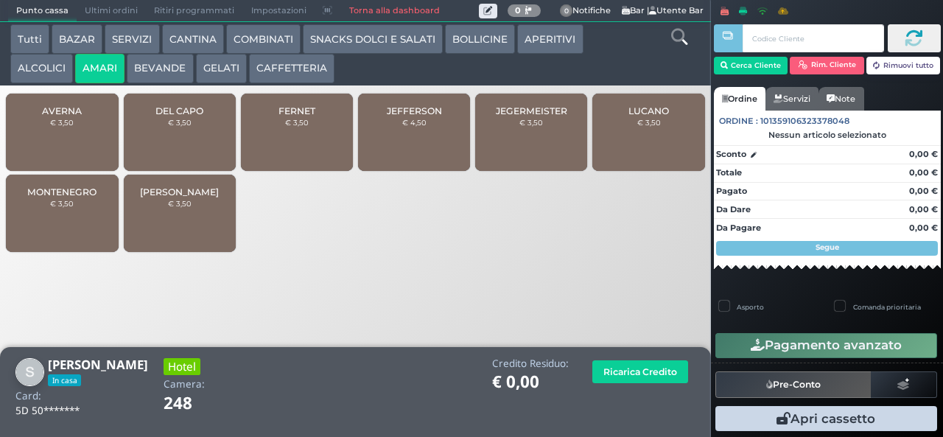
click at [149, 74] on button "BEVANDE" at bounding box center [160, 68] width 66 height 29
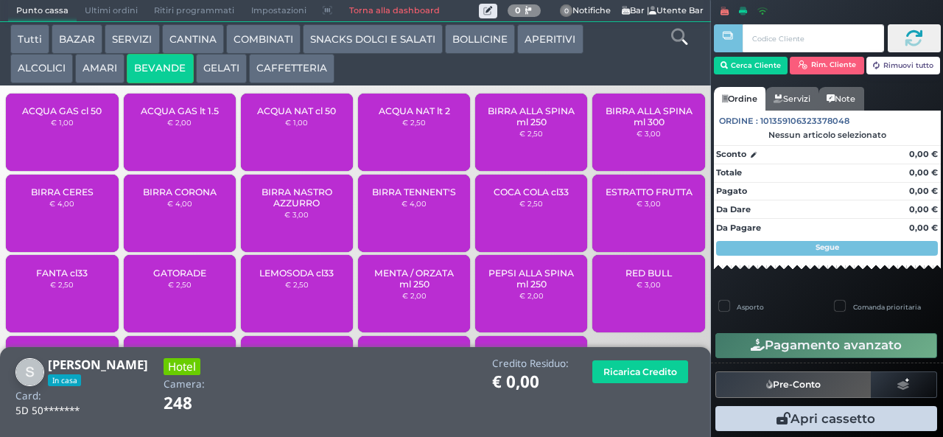
click at [64, 116] on span "ACQUA GAS cl 50" at bounding box center [62, 110] width 80 height 11
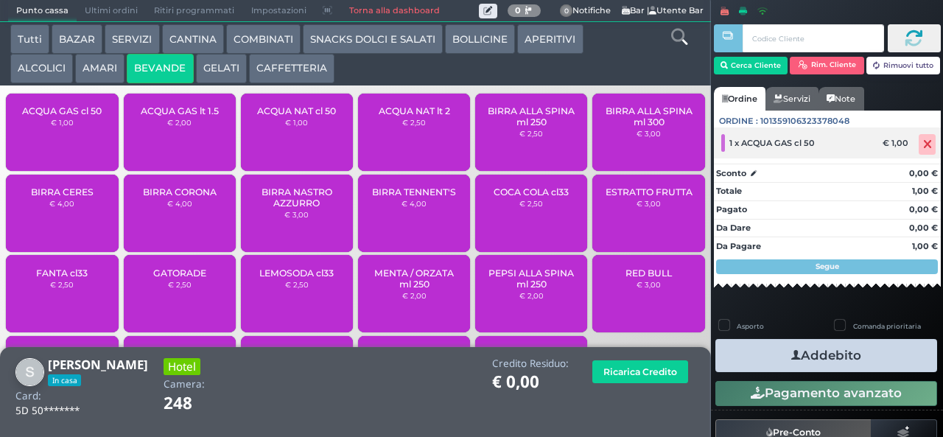
click at [923, 144] on icon at bounding box center [927, 144] width 9 height 1
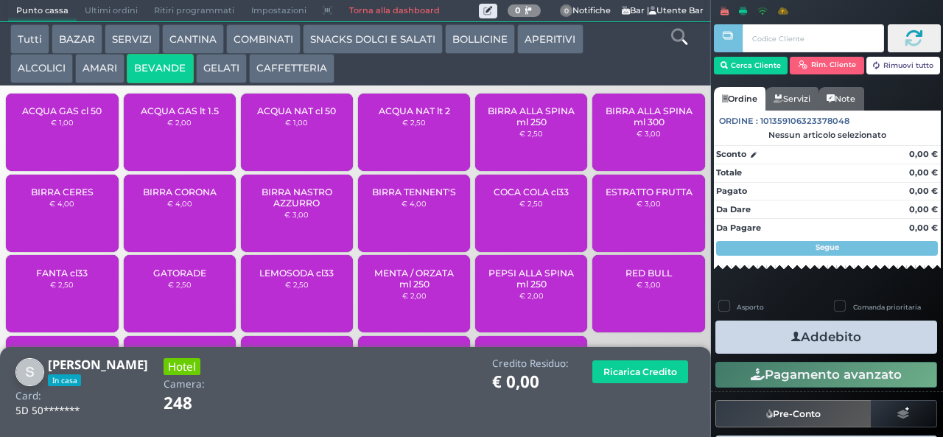
click at [322, 69] on button "CAFFETTERIA" at bounding box center [291, 68] width 85 height 29
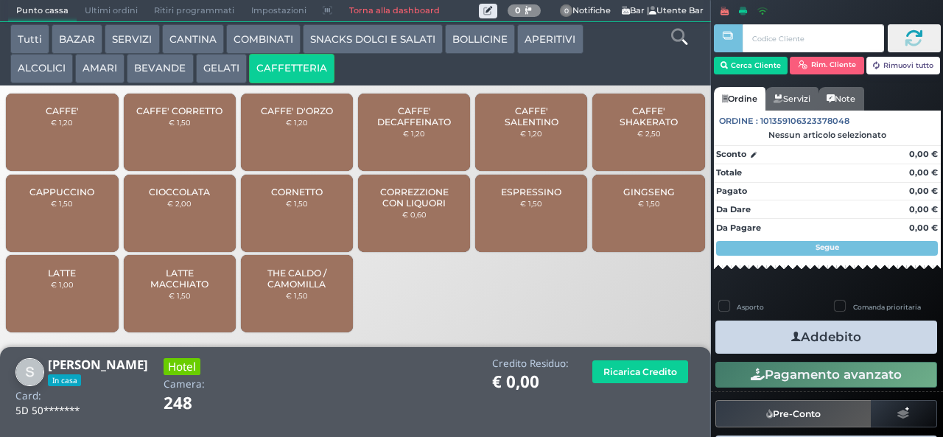
click at [67, 141] on div "CAFFE' € 1,20" at bounding box center [62, 132] width 112 height 77
click at [68, 125] on div "CAFFE' € 1,20" at bounding box center [62, 132] width 112 height 77
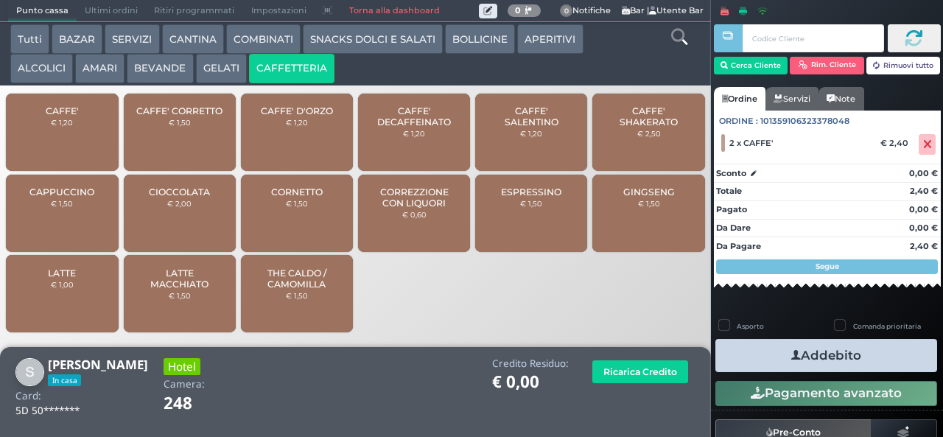
click at [860, 357] on button "Addebito" at bounding box center [826, 355] width 222 height 33
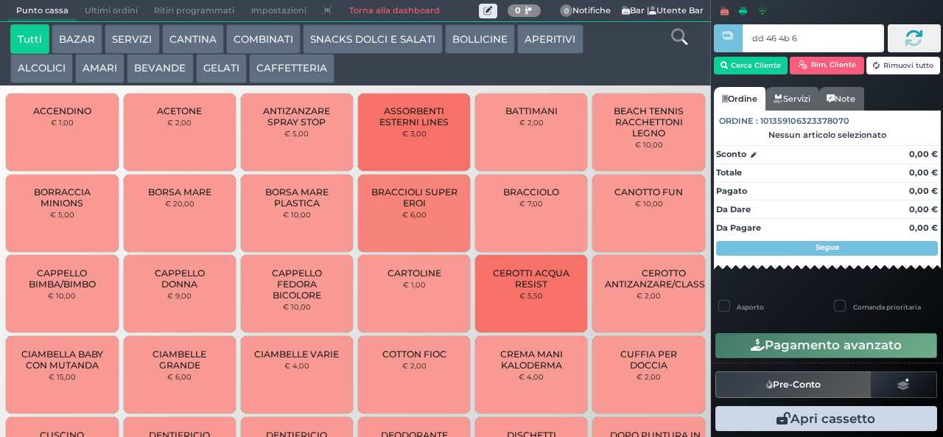
type input "dd 46 4b 67"
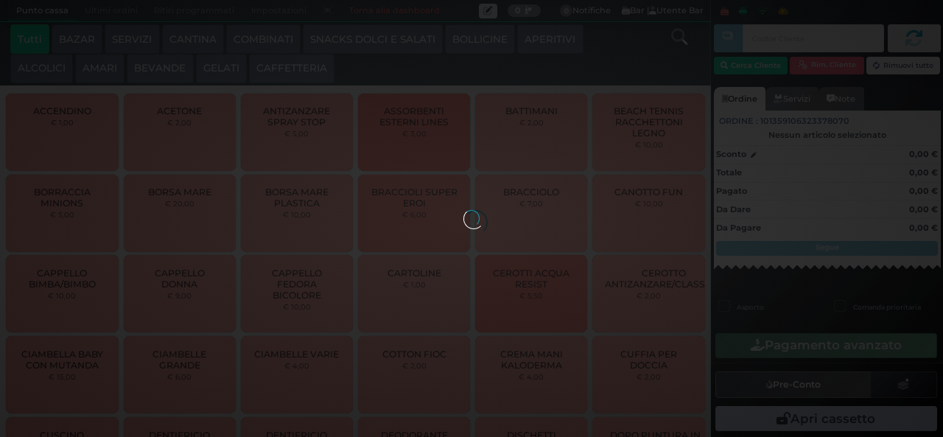
click at [463, 210] on div at bounding box center [471, 218] width 16 height 16
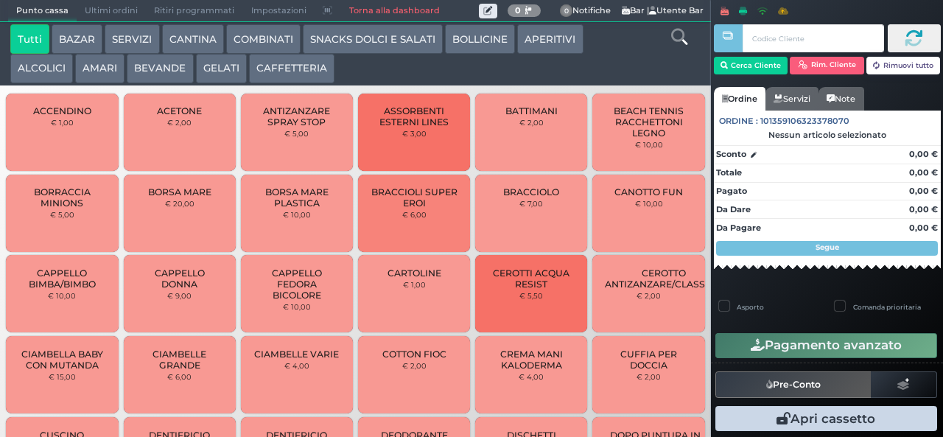
click at [0, 0] on div at bounding box center [0, 0] width 0 height 0
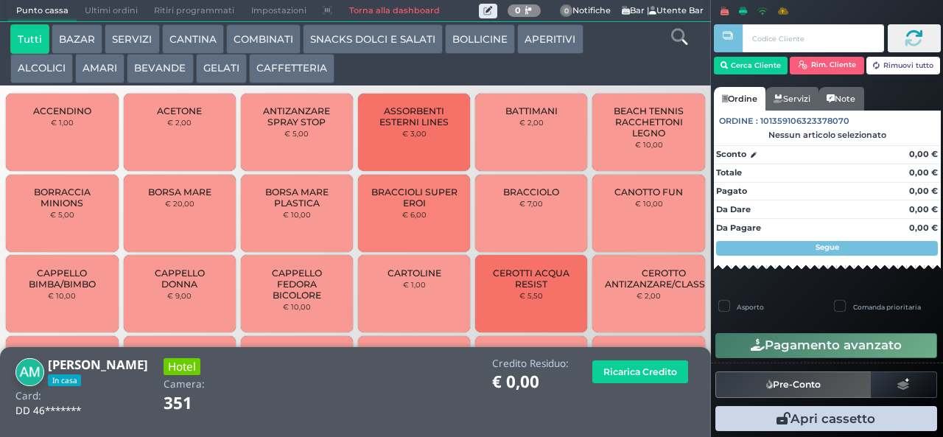
click at [288, 74] on button "CAFFETTERIA" at bounding box center [291, 68] width 85 height 29
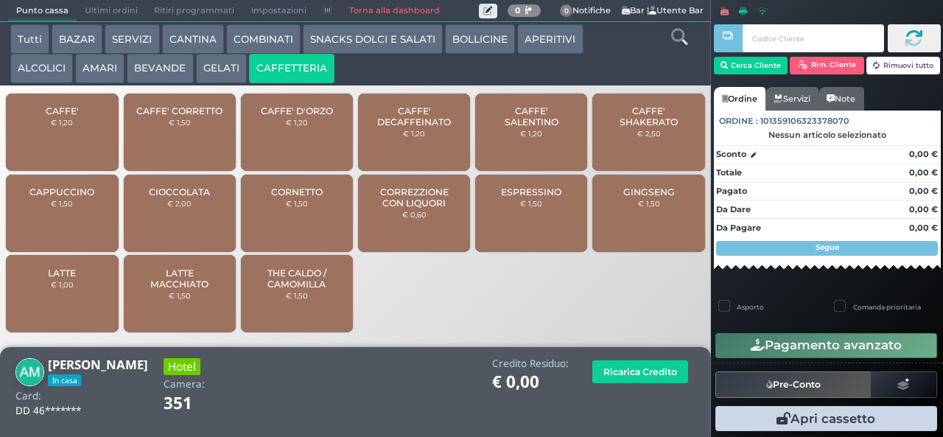
click at [80, 152] on div "CAFFE' € 1,20" at bounding box center [62, 132] width 112 height 77
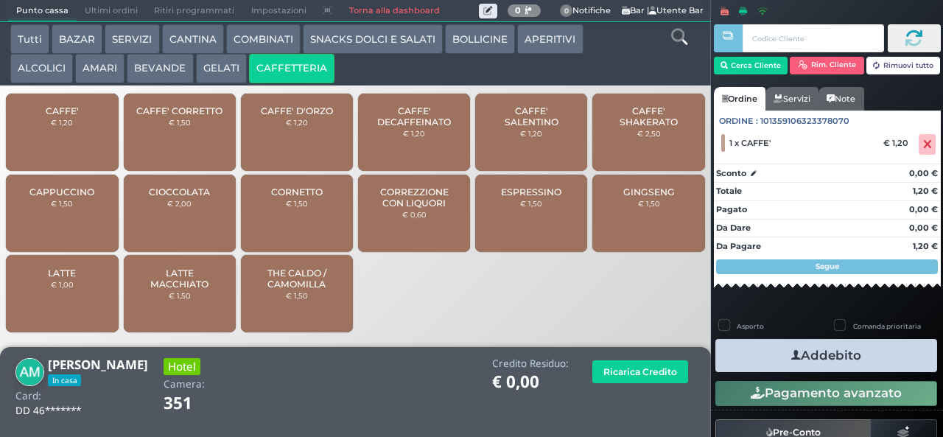
click at [859, 360] on button "Addebito" at bounding box center [826, 355] width 222 height 33
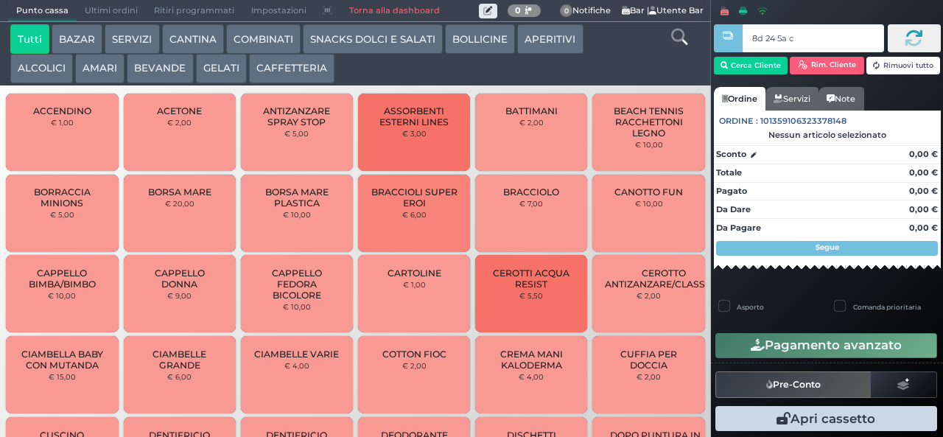
type input "8d 24 5a c3"
click at [98, 66] on button "AMARI" at bounding box center [99, 68] width 49 height 29
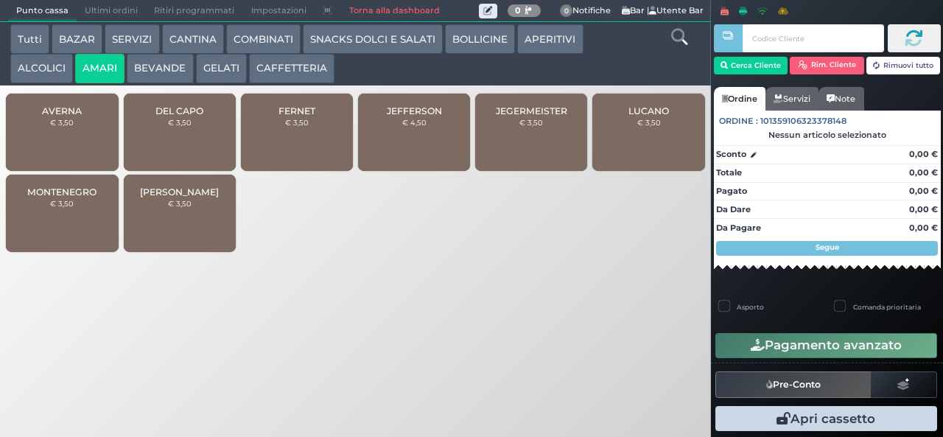
click at [0, 0] on div at bounding box center [0, 0] width 0 height 0
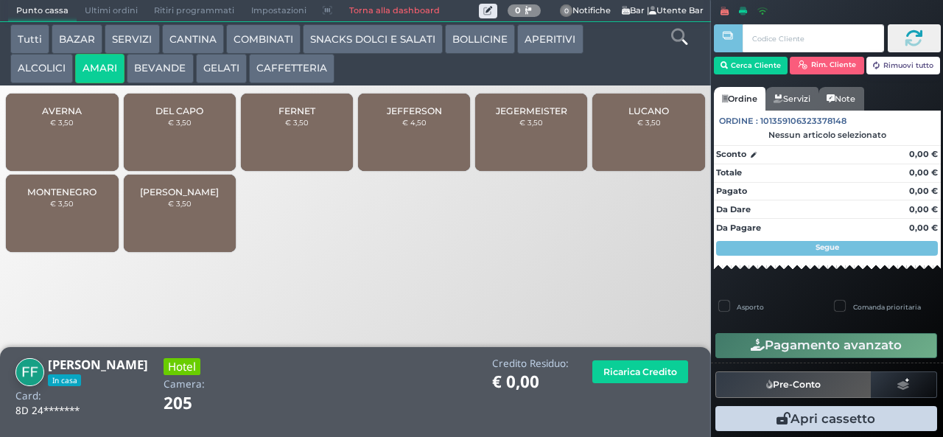
click at [303, 71] on button "CAFFETTERIA" at bounding box center [291, 68] width 85 height 29
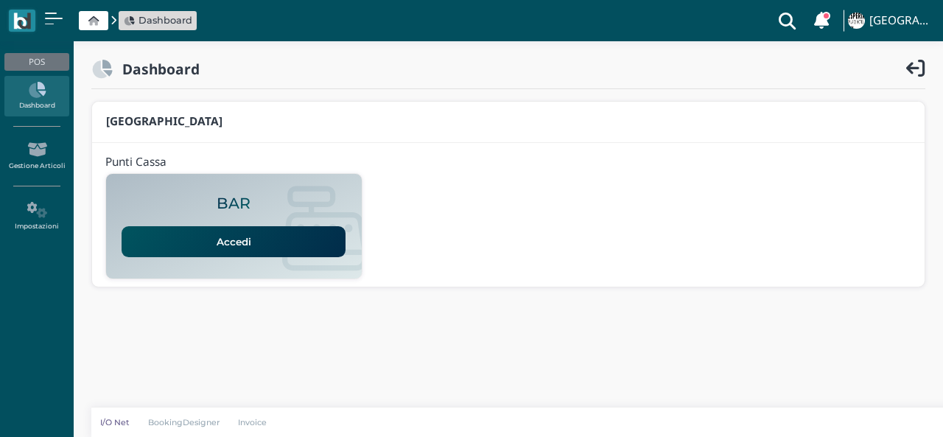
click at [233, 253] on link "Accedi" at bounding box center [234, 241] width 224 height 31
click at [285, 250] on link "Accedi" at bounding box center [234, 241] width 224 height 31
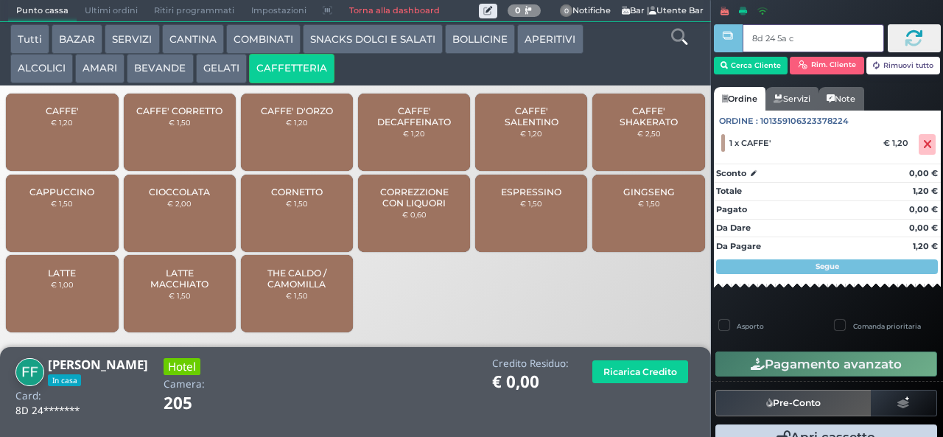
type input "8d 24 5a c3"
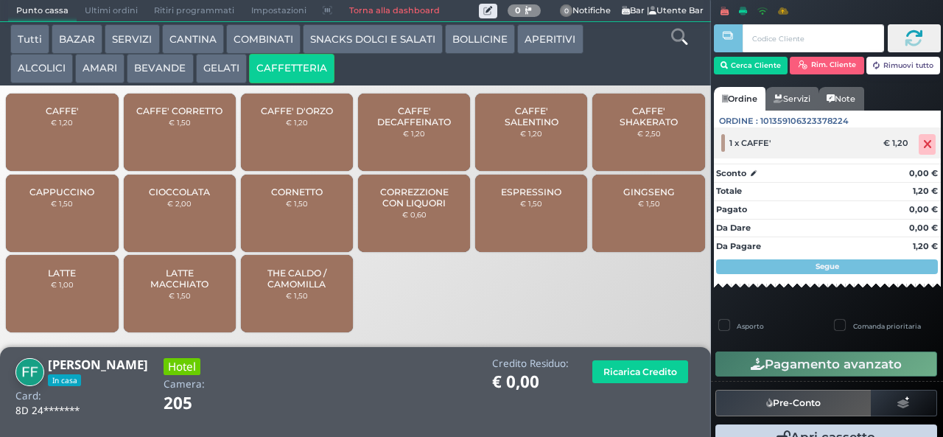
click at [923, 145] on icon at bounding box center [927, 144] width 9 height 1
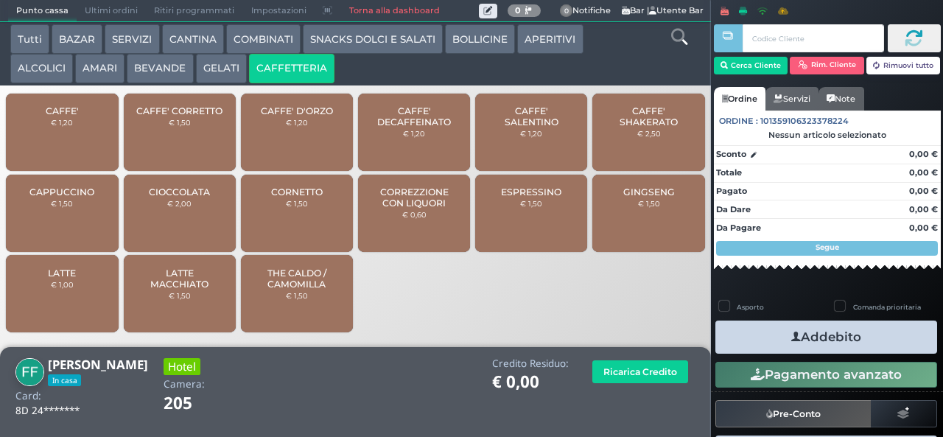
click at [68, 116] on span "CAFFE'" at bounding box center [62, 110] width 33 height 11
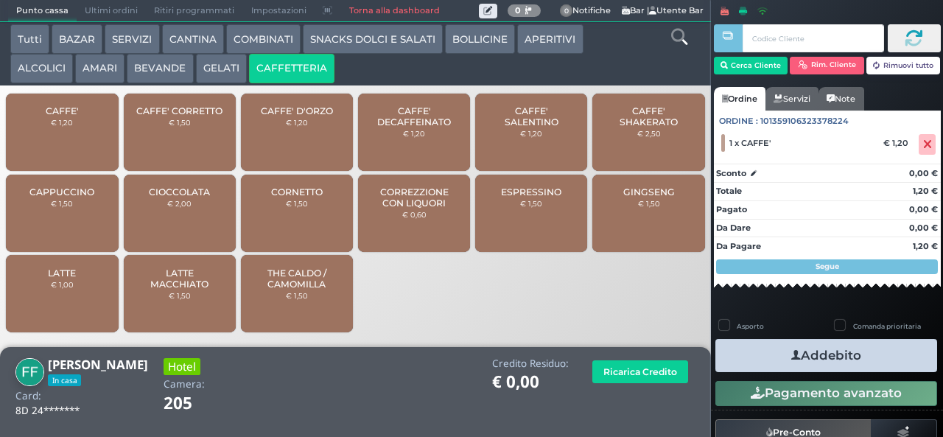
click at [844, 368] on button "Addebito" at bounding box center [826, 355] width 222 height 33
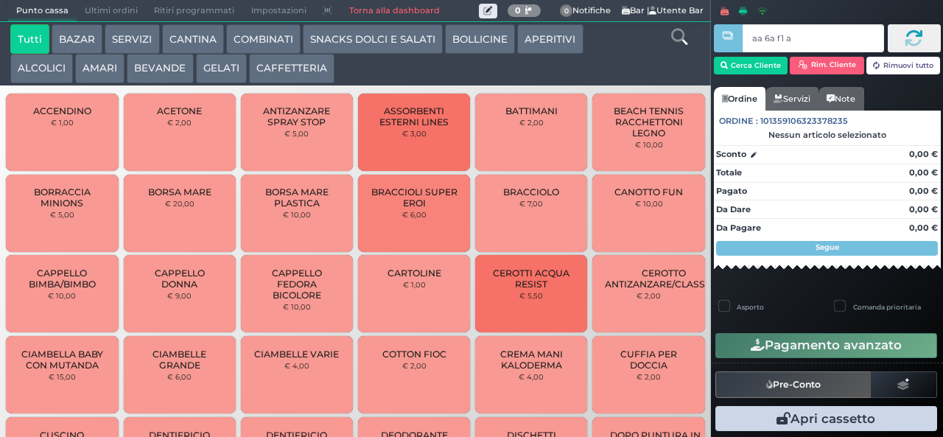
type input "aa 6a f1 a4"
click at [292, 75] on button "CAFFETTERIA" at bounding box center [291, 68] width 85 height 29
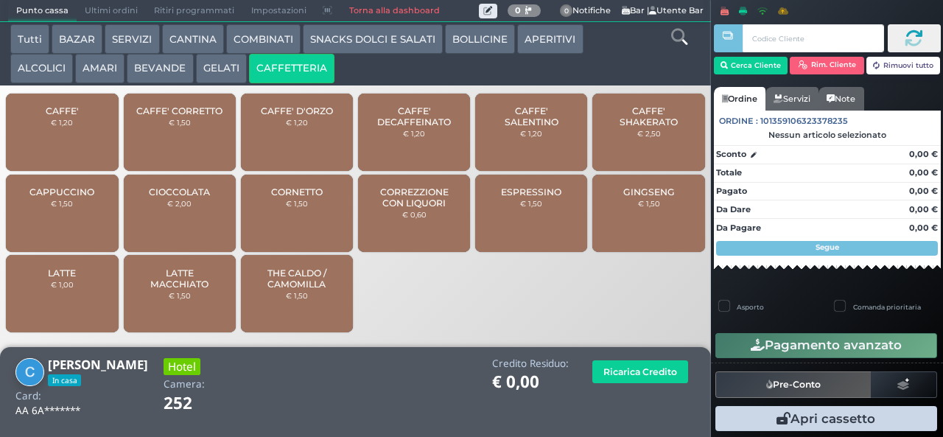
click at [80, 141] on div "CAFFE' € 1,20" at bounding box center [62, 132] width 112 height 77
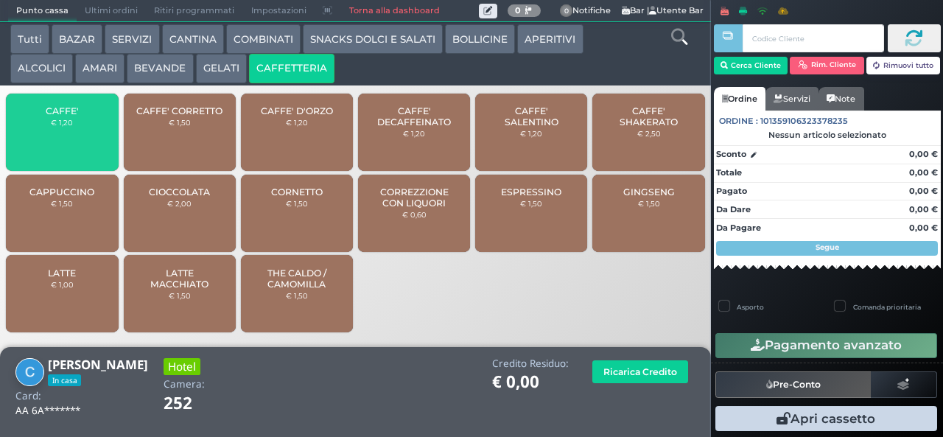
click at [74, 144] on div "CAFFE' € 1,20" at bounding box center [62, 132] width 112 height 77
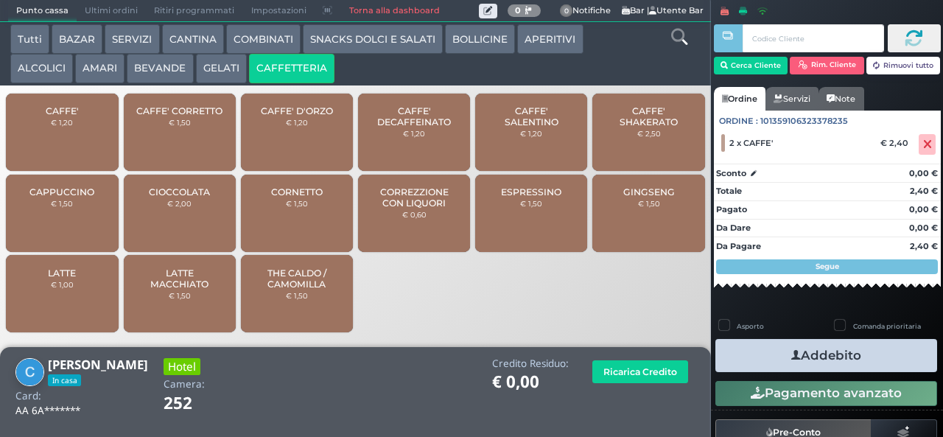
click at [862, 362] on button "Addebito" at bounding box center [826, 355] width 222 height 33
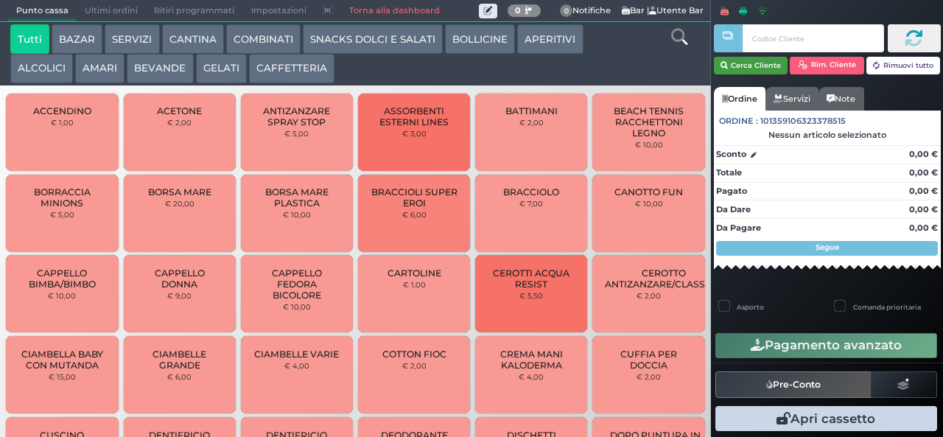
click at [748, 64] on button "Cerca Cliente" at bounding box center [751, 66] width 74 height 18
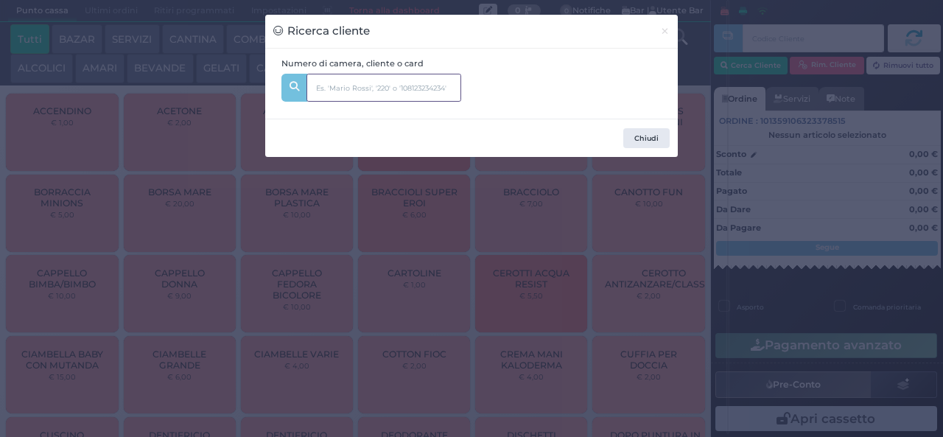
click at [390, 85] on input "text" at bounding box center [383, 88] width 155 height 28
type input "345"
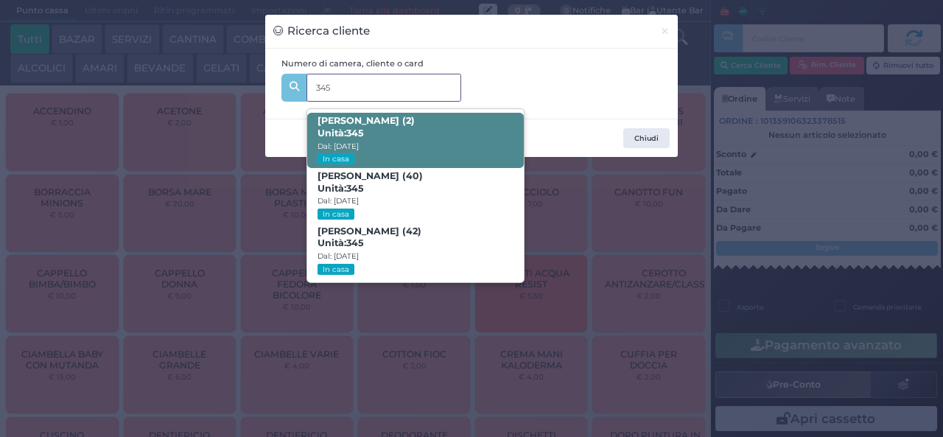
click at [471, 120] on span "Gabriele Di Giacomantonio (2) Unità: 345 Dal: 17/08/2025 In casa" at bounding box center [415, 140] width 216 height 55
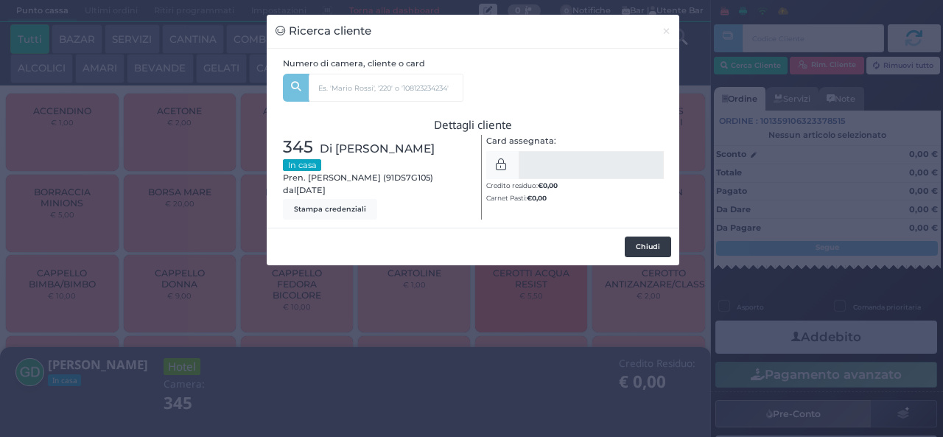
click at [637, 256] on button "Chiudi" at bounding box center [648, 246] width 46 height 21
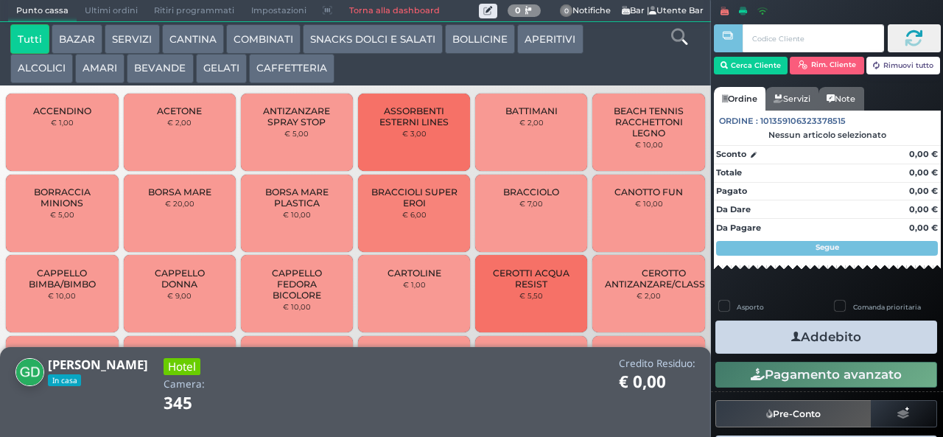
click at [309, 71] on button "CAFFETTERIA" at bounding box center [291, 68] width 85 height 29
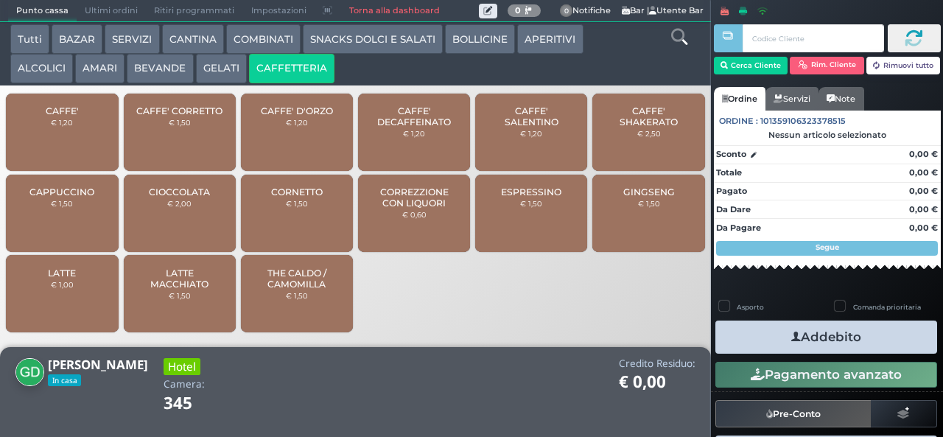
click at [84, 140] on div "CAFFE' € 1,20" at bounding box center [62, 132] width 112 height 77
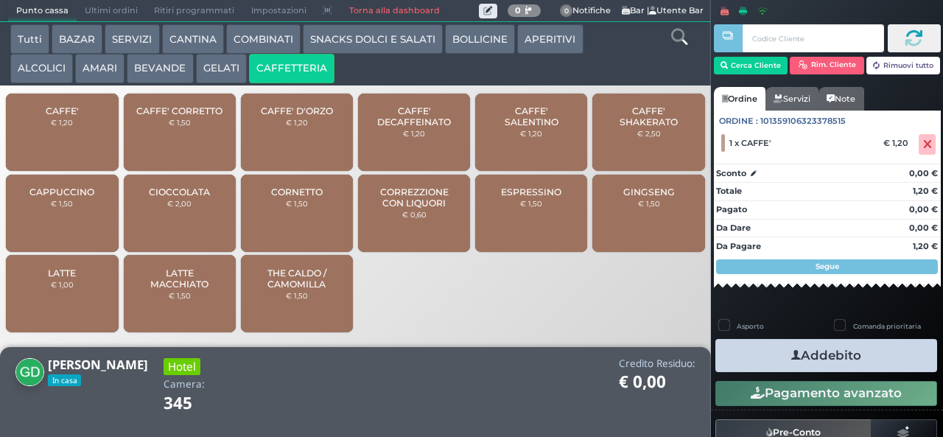
click at [871, 356] on button "Addebito" at bounding box center [826, 355] width 222 height 33
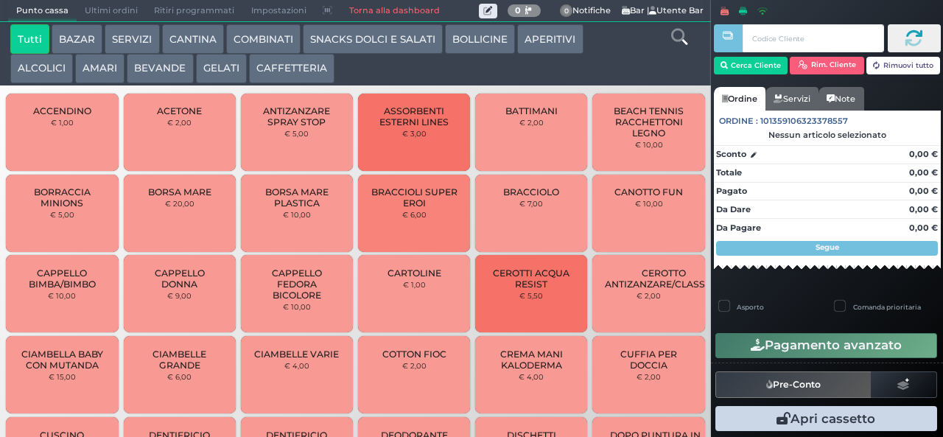
click at [78, 36] on button "BAZAR" at bounding box center [77, 38] width 51 height 29
click at [52, 24] on button "BAZAR" at bounding box center [77, 38] width 51 height 29
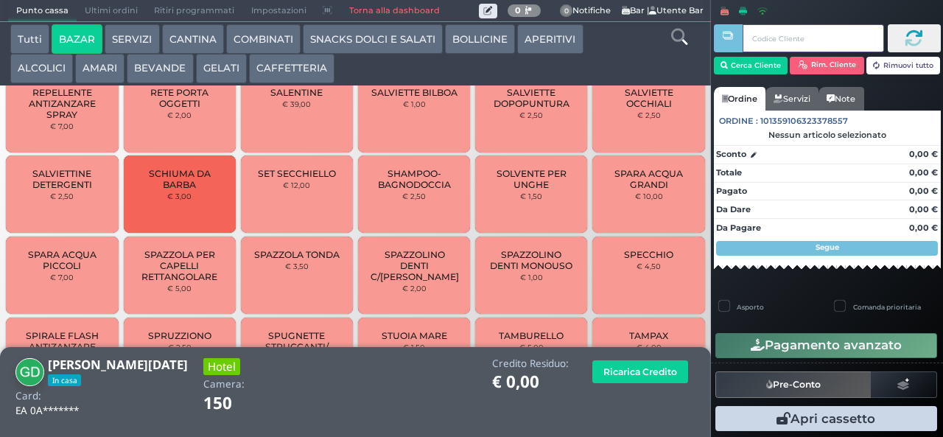
scroll to position [1184, 0]
click at [401, 271] on span "SPAZZOLINO DENTI C/[PERSON_NAME]" at bounding box center [414, 264] width 88 height 33
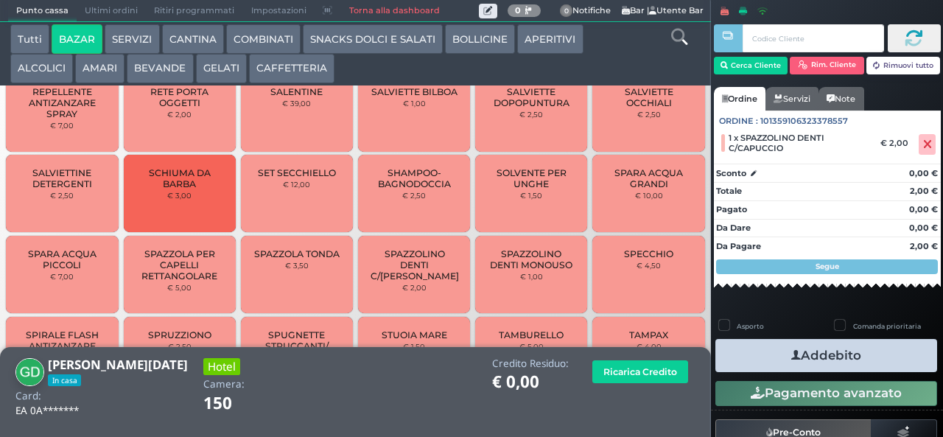
click at [772, 362] on button "Addebito" at bounding box center [826, 355] width 222 height 33
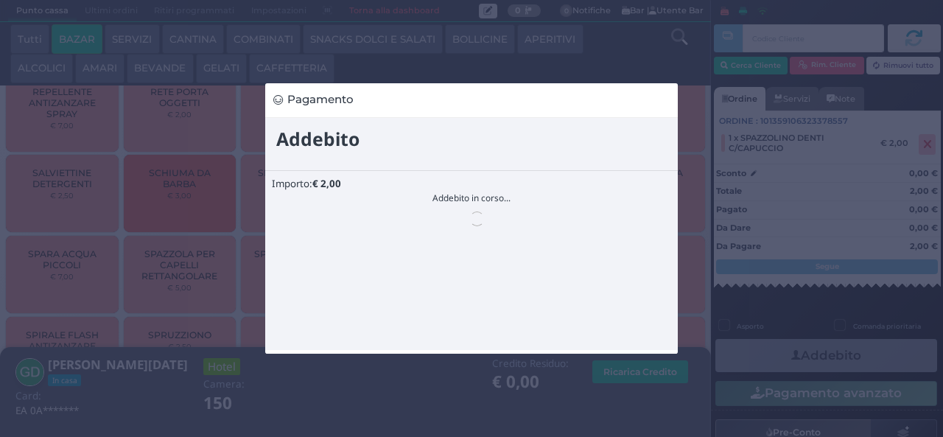
scroll to position [0, 0]
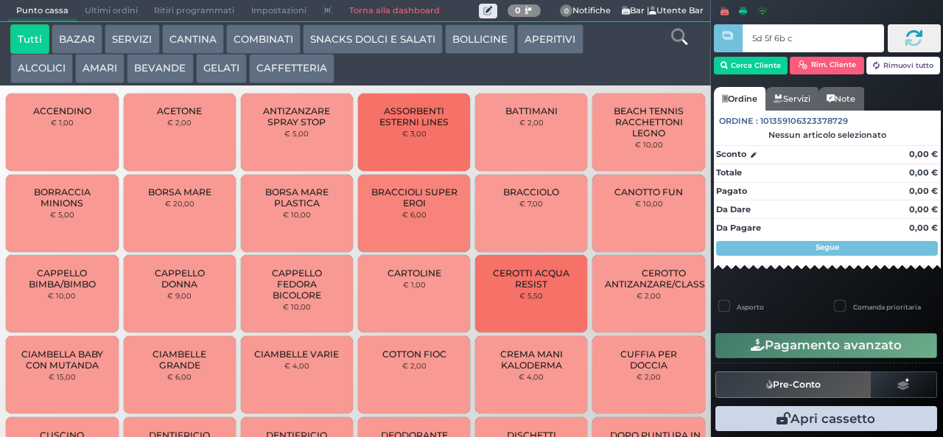
type input "5d 5f 6b c3"
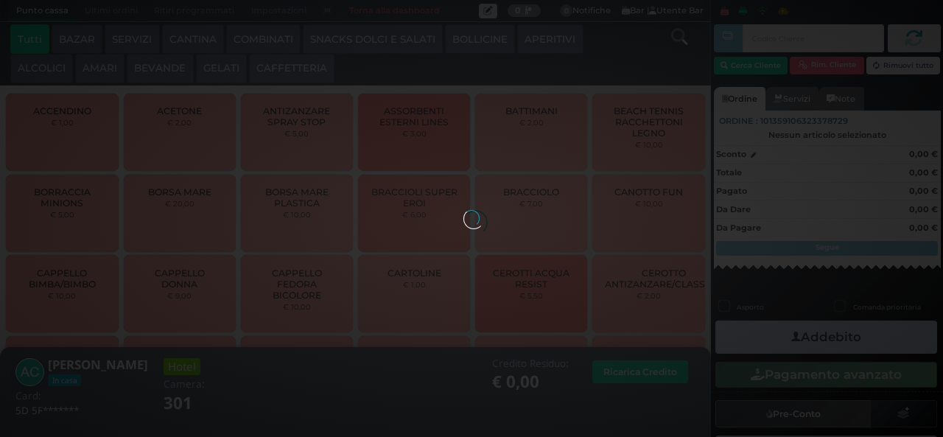
click at [463, 210] on div at bounding box center [471, 218] width 16 height 16
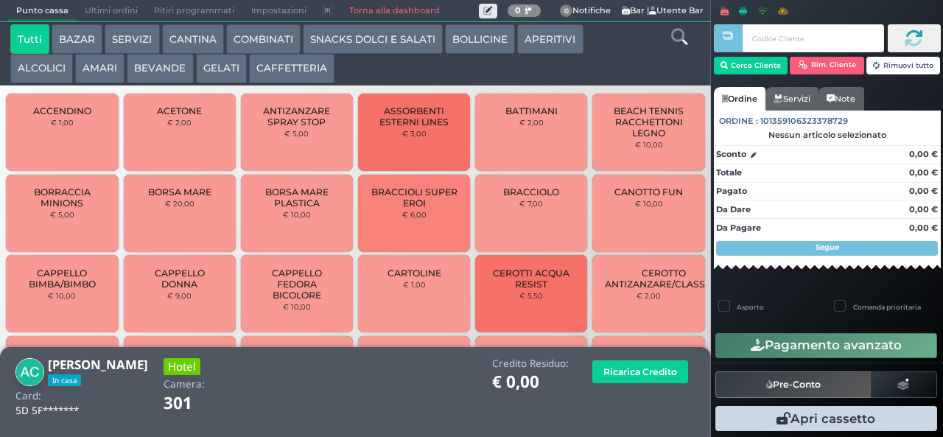
click at [317, 81] on button "CAFFETTERIA" at bounding box center [291, 68] width 85 height 29
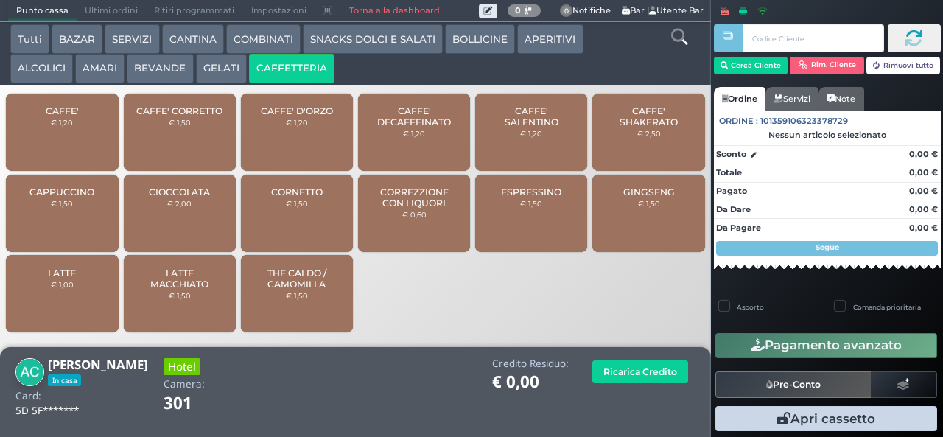
click at [99, 133] on div "CAFFE' € 1,20" at bounding box center [62, 132] width 112 height 77
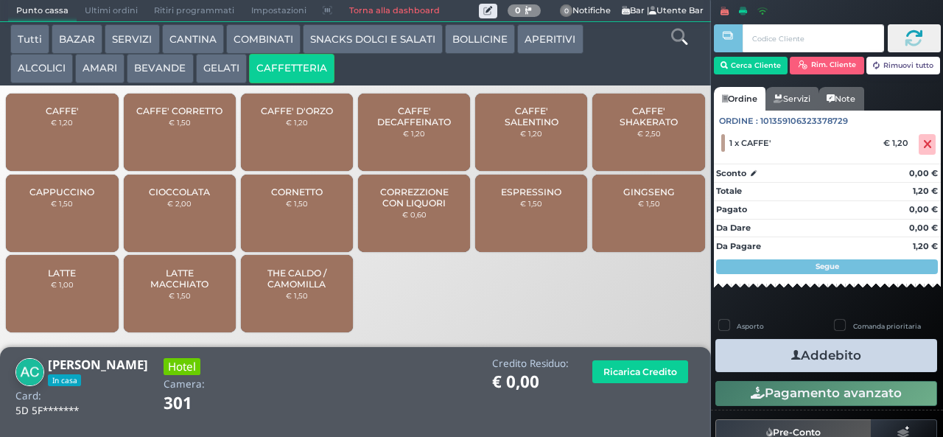
click at [871, 364] on button "Addebito" at bounding box center [826, 355] width 222 height 33
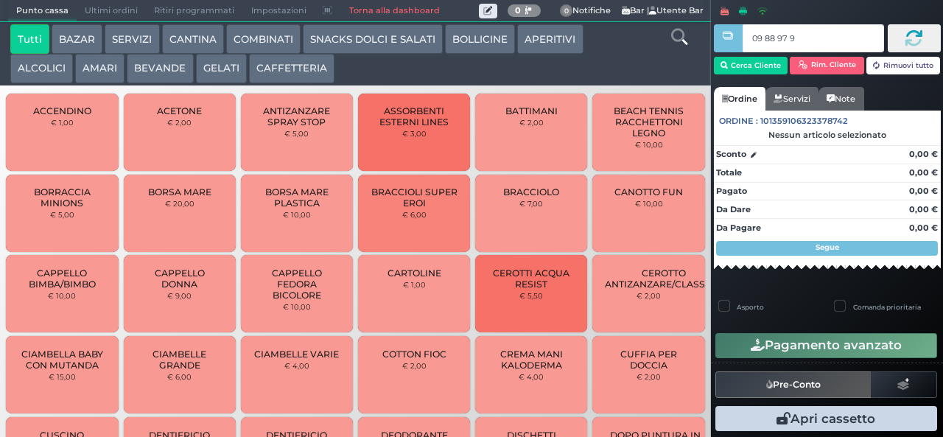
type input "09 88 97 95"
click at [283, 74] on button "CAFFETTERIA" at bounding box center [291, 68] width 85 height 29
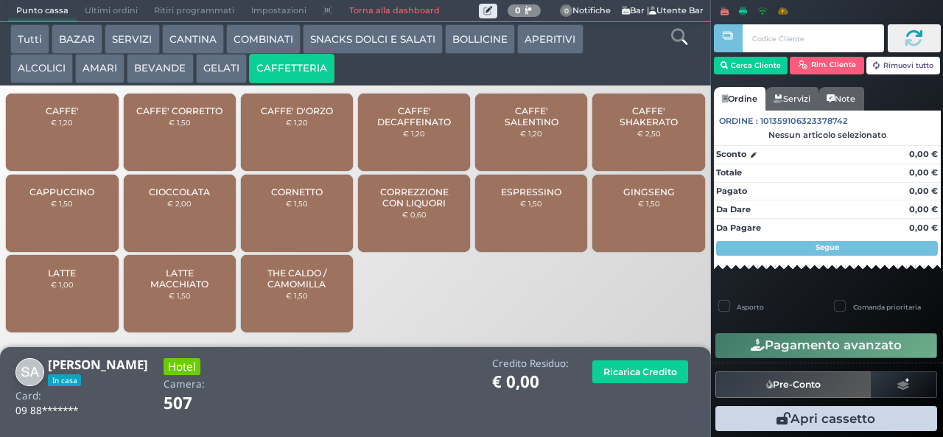
click at [74, 147] on div "CAFFE' € 1,20" at bounding box center [62, 132] width 112 height 77
click at [69, 116] on span "CAFFE'" at bounding box center [62, 110] width 33 height 11
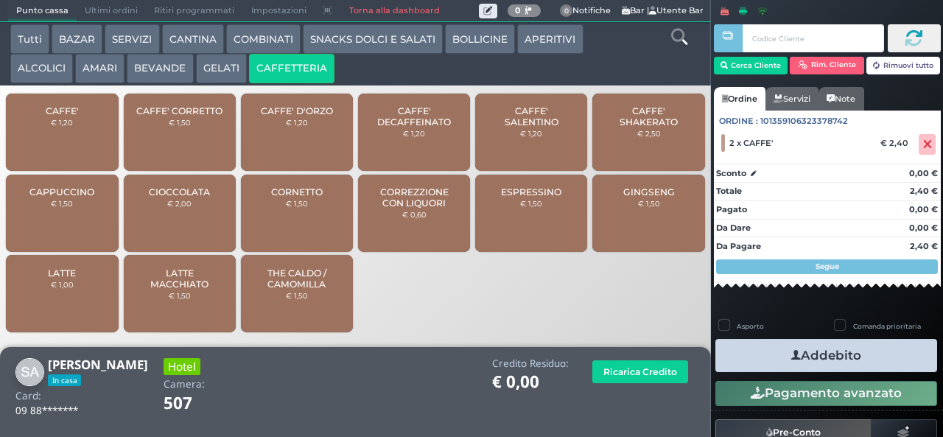
click at [842, 359] on button "Addebito" at bounding box center [826, 355] width 222 height 33
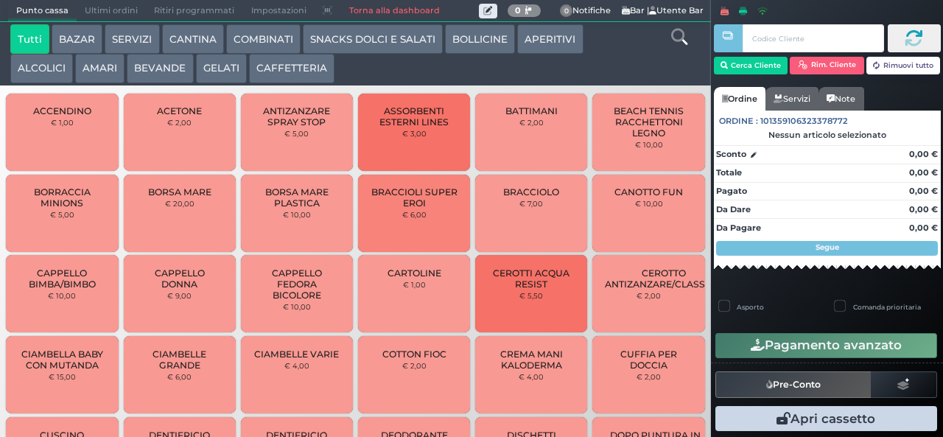
click at [77, 37] on button "BAZAR" at bounding box center [77, 38] width 51 height 29
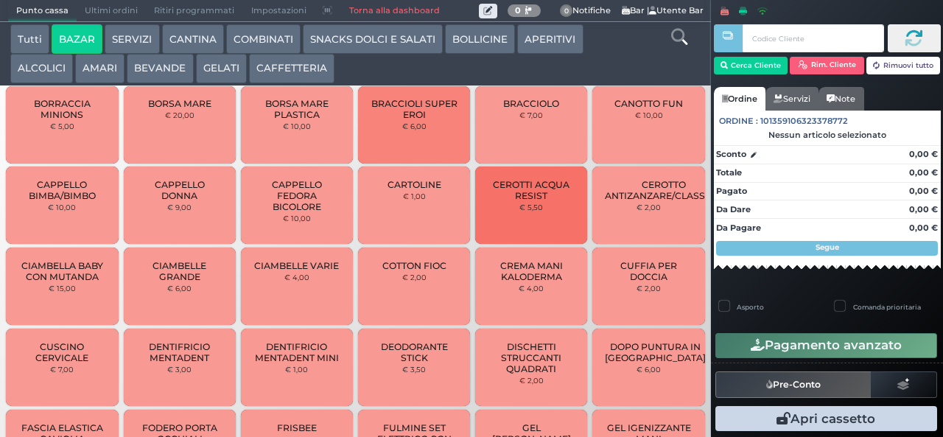
scroll to position [126, 0]
click at [52, 24] on button "BAZAR" at bounding box center [77, 38] width 51 height 29
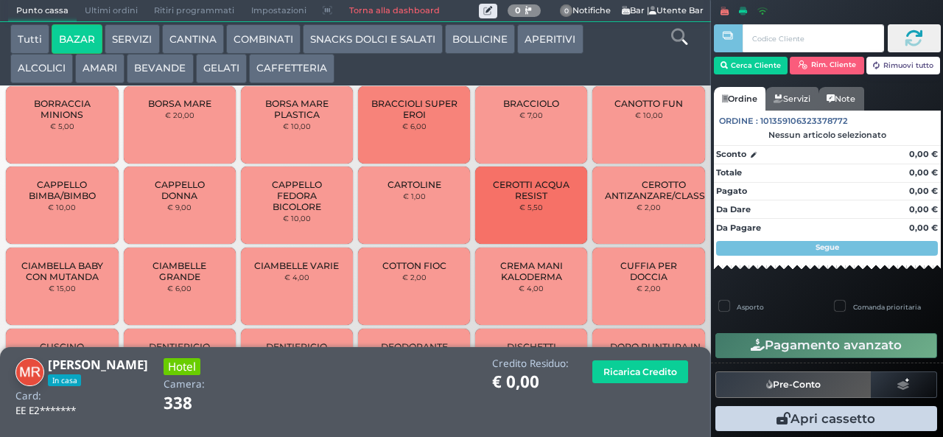
click at [403, 271] on span "COTTON FIOC" at bounding box center [414, 265] width 64 height 11
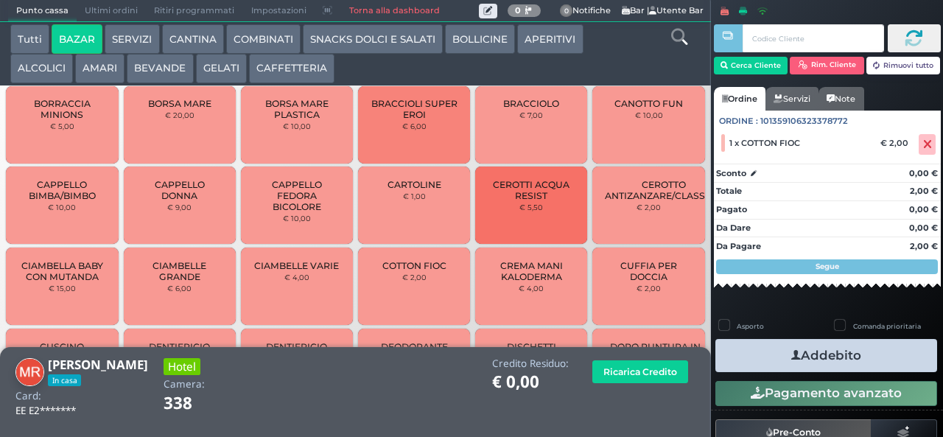
click at [770, 354] on button "Addebito" at bounding box center [826, 355] width 222 height 33
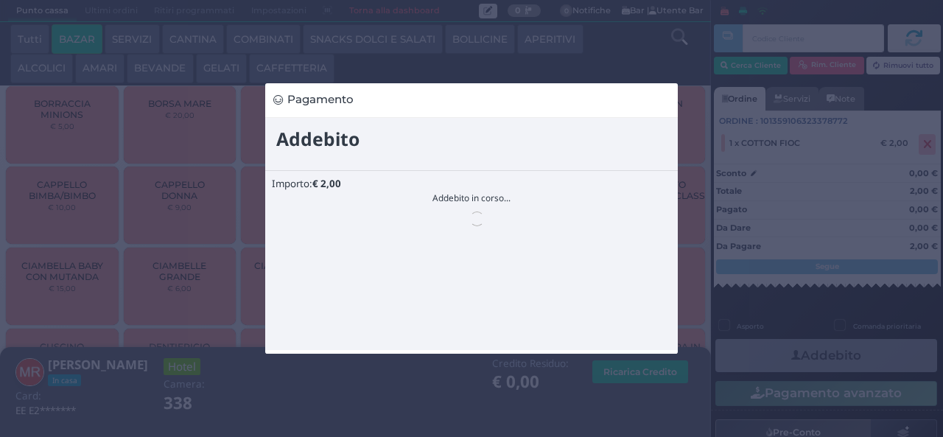
scroll to position [0, 0]
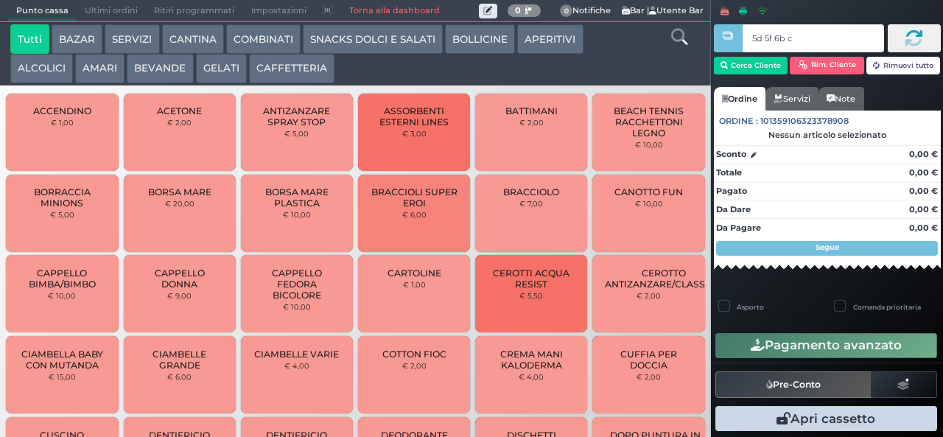
type input "5d 5f 6b c3"
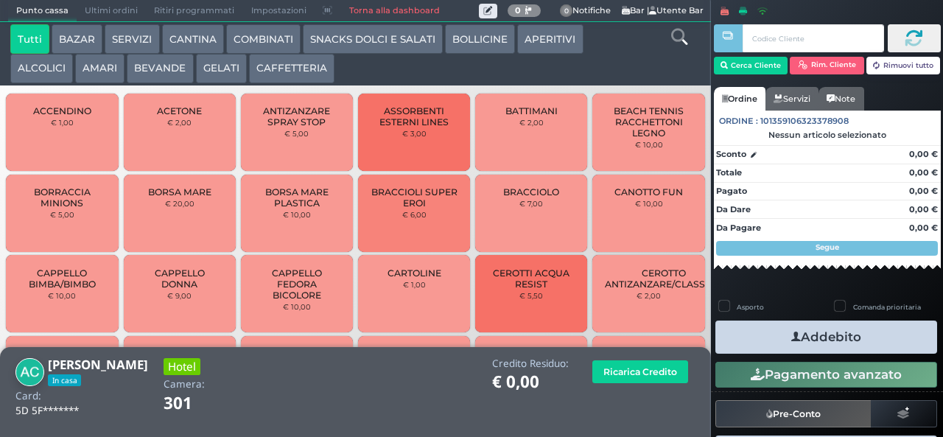
click at [161, 78] on button "BEVANDE" at bounding box center [160, 68] width 66 height 29
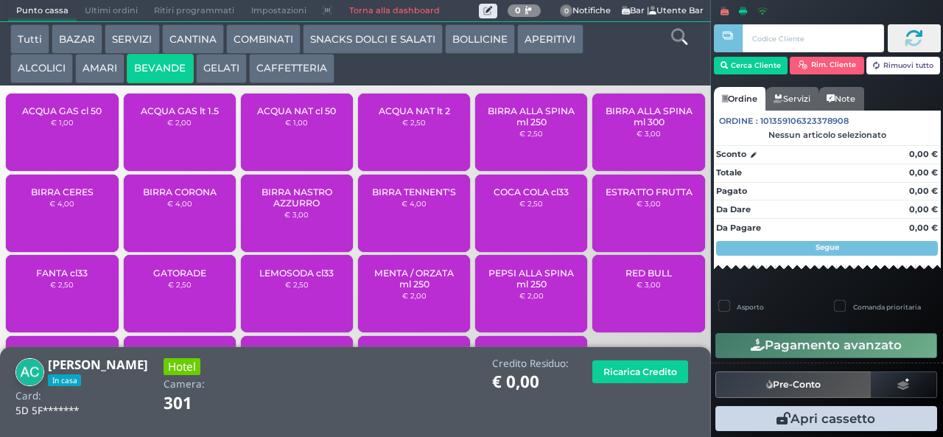
click at [302, 144] on div "ACQUA NAT cl 50 € 1,00" at bounding box center [297, 132] width 112 height 77
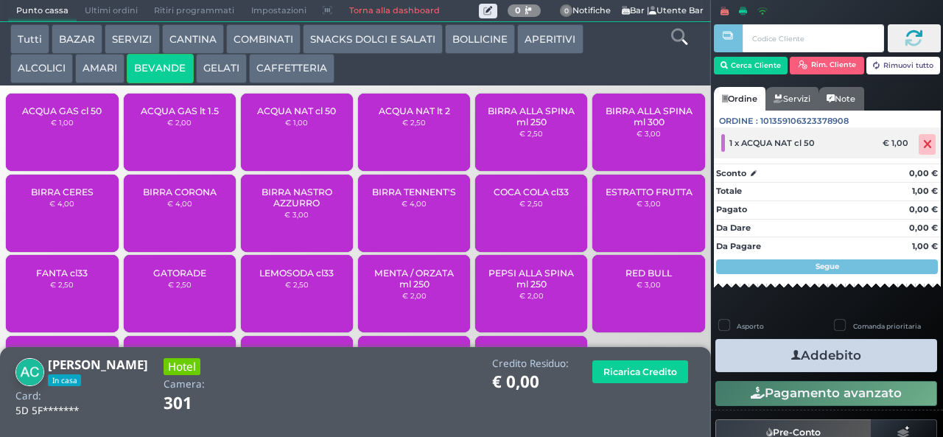
click at [923, 144] on icon at bounding box center [927, 144] width 9 height 1
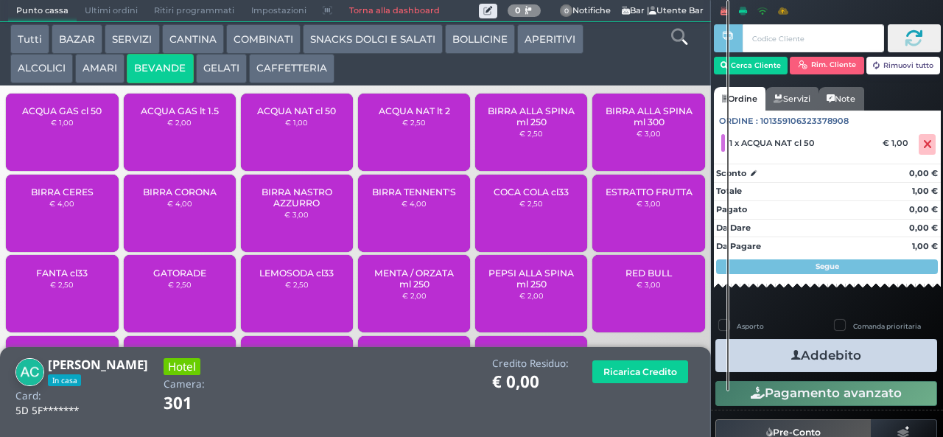
click at [424, 162] on div "ACQUA NAT lt 2 € 2,50" at bounding box center [414, 132] width 112 height 77
click at [834, 359] on button "Addebito" at bounding box center [826, 355] width 222 height 33
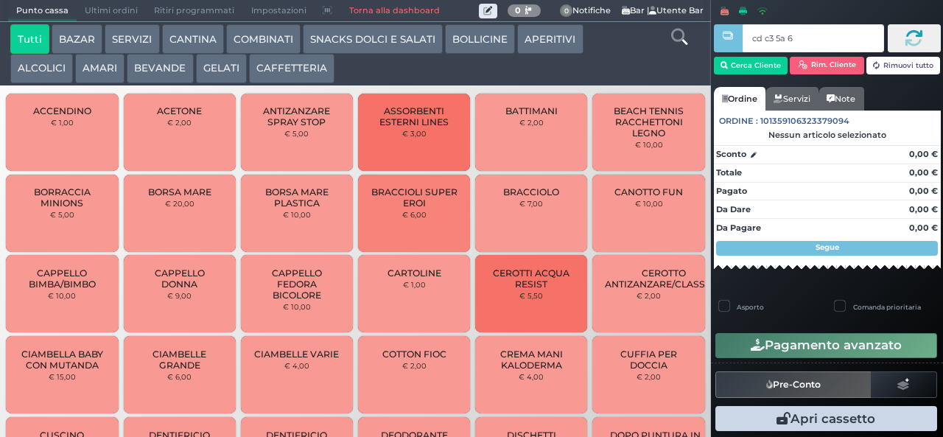
type input "cd c3 5a 66"
click at [164, 71] on button "BEVANDE" at bounding box center [160, 68] width 66 height 29
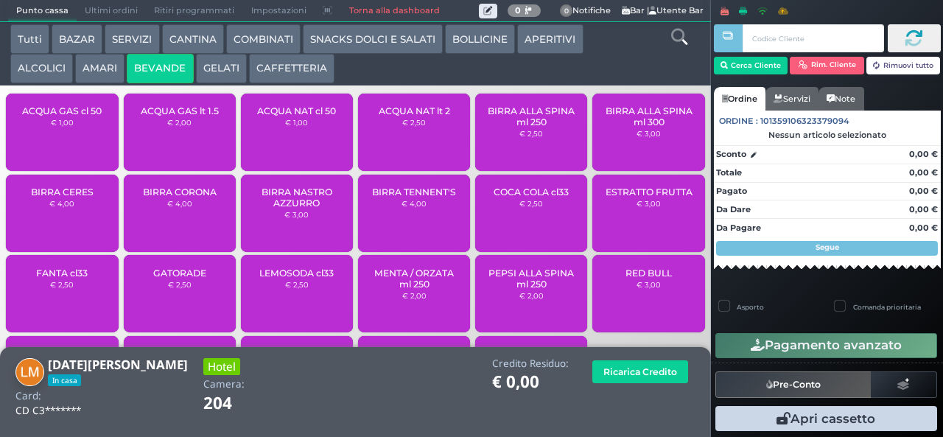
click at [57, 127] on small "€ 1,00" at bounding box center [62, 122] width 23 height 9
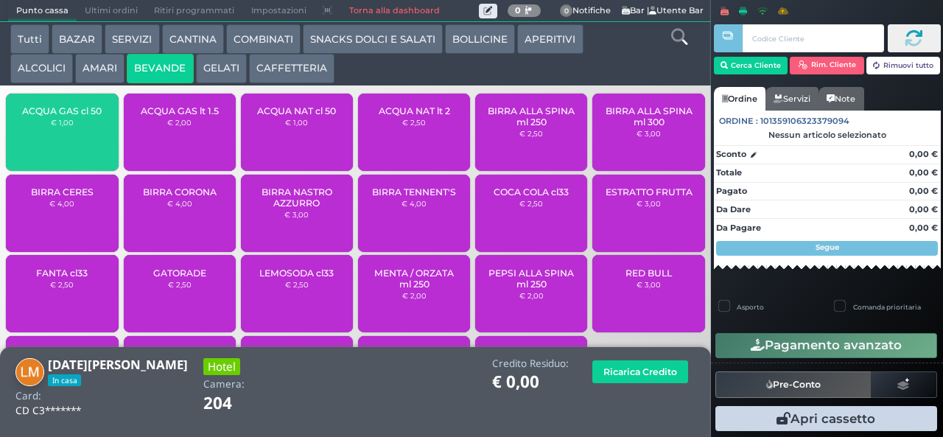
click at [419, 116] on span "ACQUA NAT lt 2" at bounding box center [414, 110] width 71 height 11
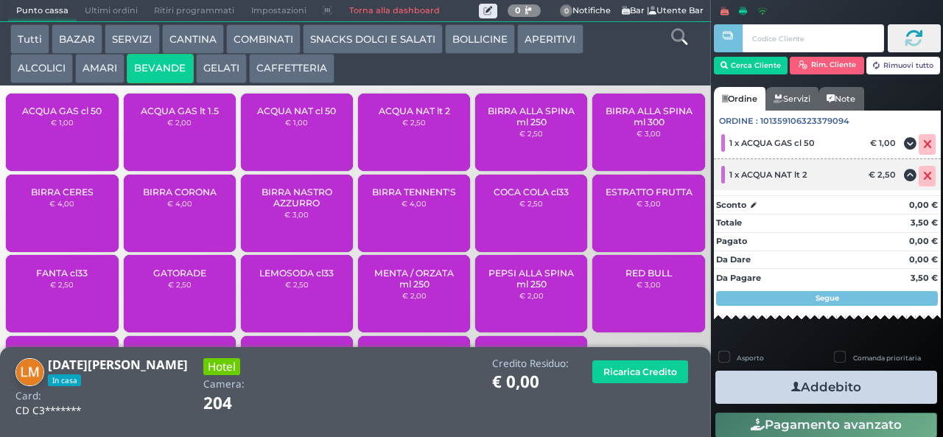
click at [923, 177] on icon at bounding box center [927, 176] width 9 height 1
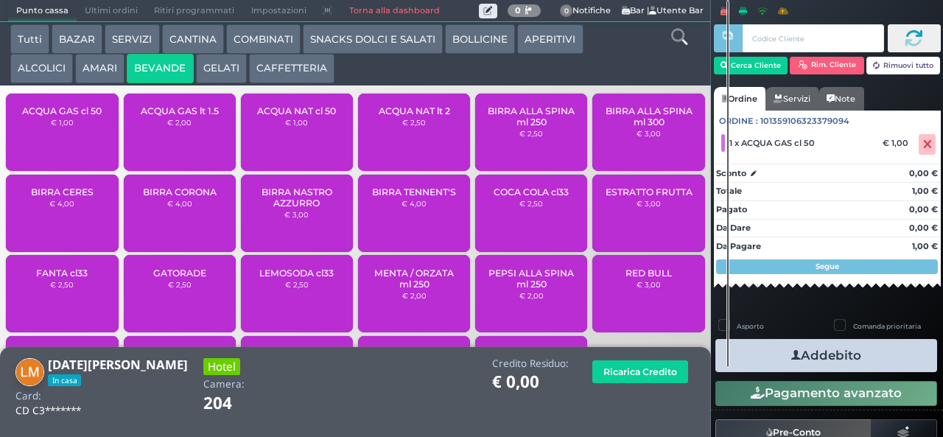
click at [323, 116] on span "ACQUA NAT cl 50" at bounding box center [296, 110] width 79 height 11
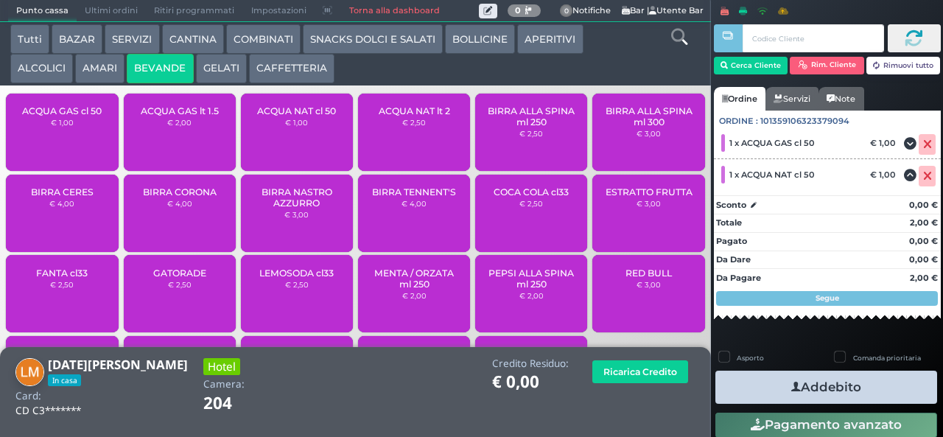
click at [879, 382] on button "Addebito" at bounding box center [826, 386] width 222 height 33
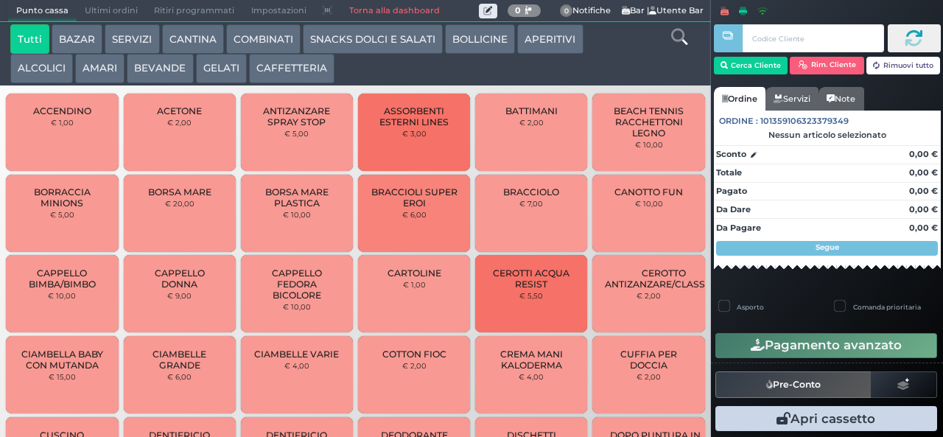
click at [81, 43] on button "BAZAR" at bounding box center [77, 38] width 51 height 29
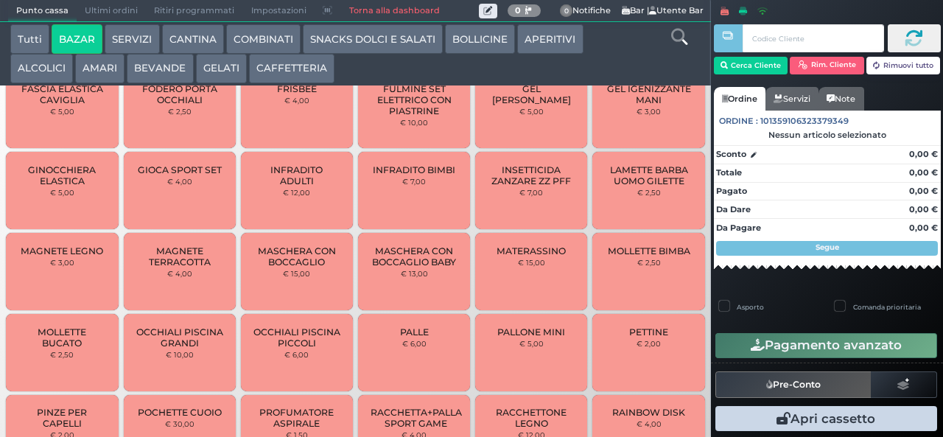
scroll to position [611, 0]
click at [52, 24] on button "BAZAR" at bounding box center [77, 38] width 51 height 29
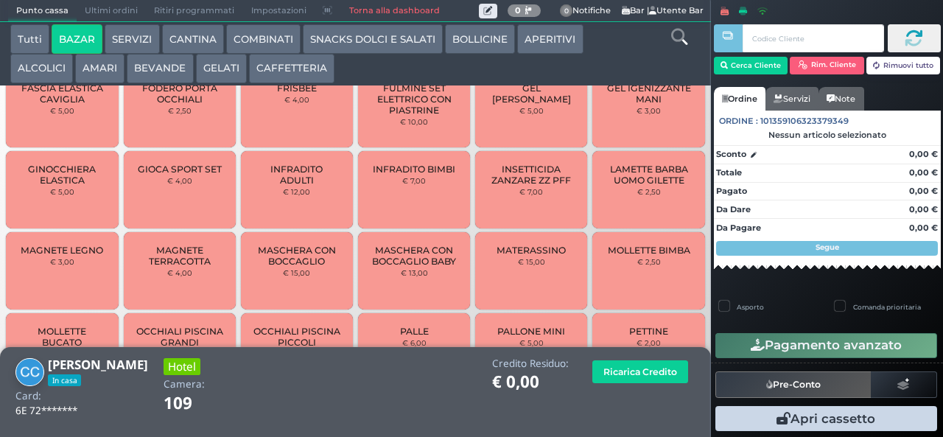
click at [398, 262] on span "MASCHERA CON BOCCAGLIO BABY" at bounding box center [414, 256] width 88 height 22
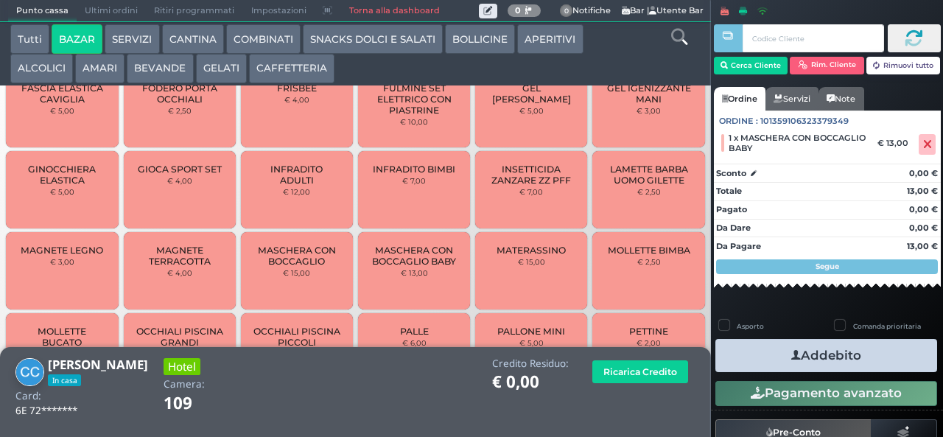
click at [384, 253] on span "MASCHERA CON BOCCAGLIO BABY" at bounding box center [414, 256] width 88 height 22
click at [766, 354] on button "Addebito" at bounding box center [826, 355] width 222 height 33
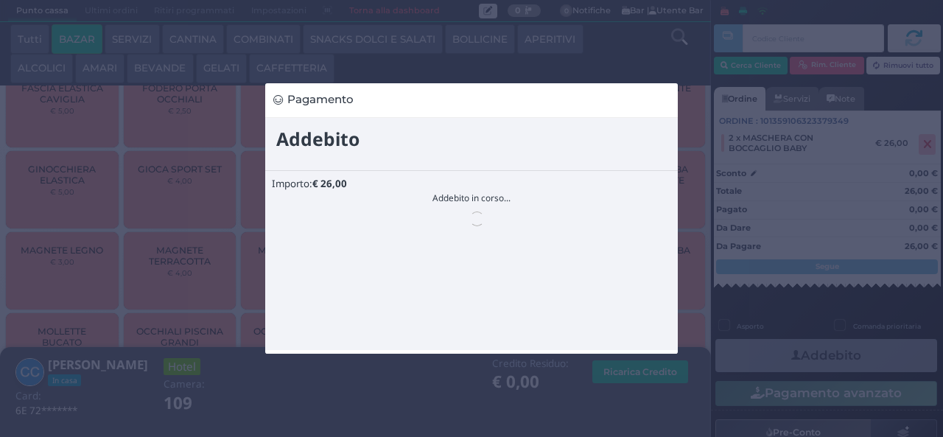
scroll to position [0, 0]
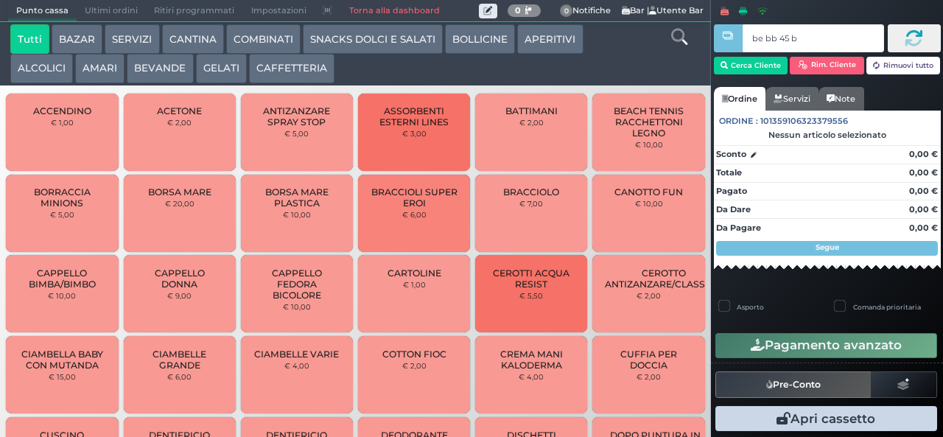
type input "be bb 45 b9"
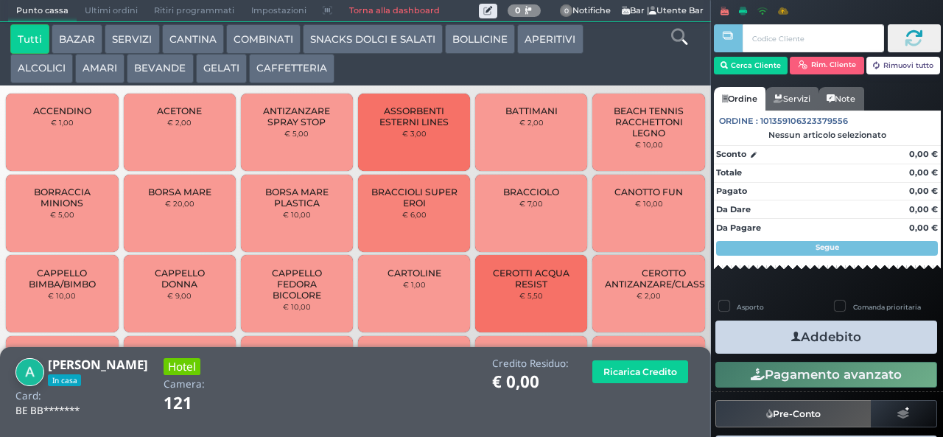
click at [186, 59] on button "BEVANDE" at bounding box center [160, 68] width 66 height 29
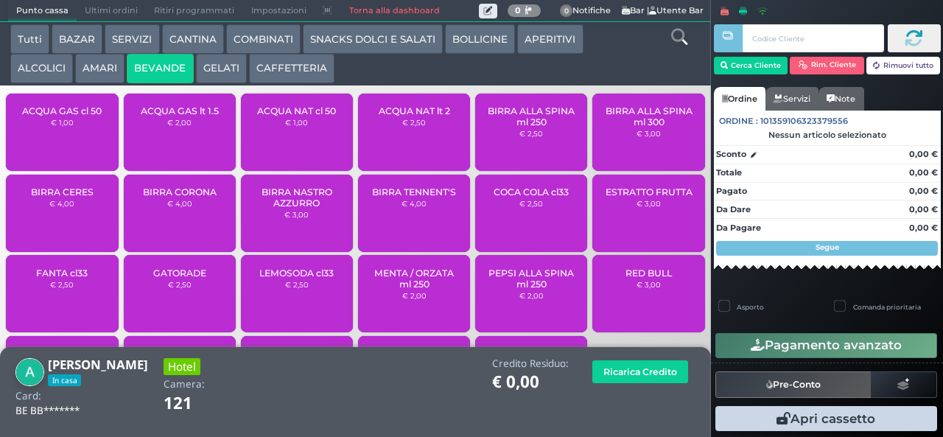
click at [60, 147] on div "ACQUA GAS cl 50 € 1,00" at bounding box center [62, 132] width 112 height 77
click at [55, 116] on span "ACQUA GAS cl 50" at bounding box center [62, 110] width 80 height 11
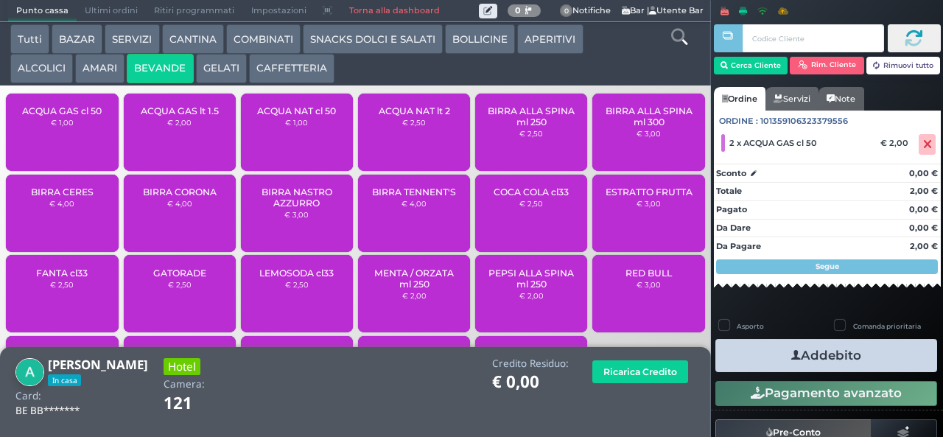
click at [841, 365] on button "Addebito" at bounding box center [826, 355] width 222 height 33
